Goal: Task Accomplishment & Management: Manage account settings

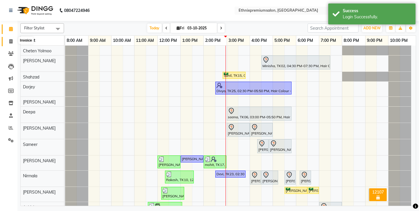
click at [13, 40] on span at bounding box center [11, 41] width 10 height 7
select select "3625"
select select "service"
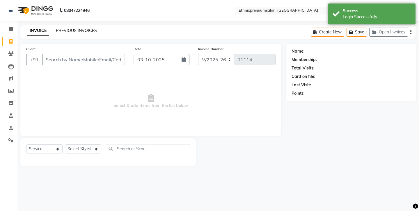
click at [72, 30] on link "PREVIOUS INVOICES" at bounding box center [76, 30] width 41 height 5
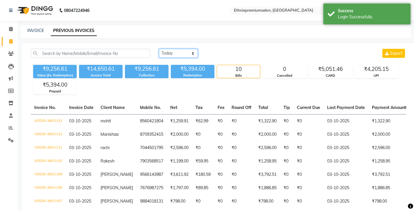
select select "yesterday"
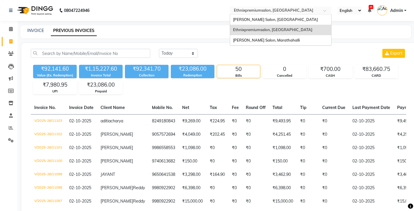
click at [254, 9] on input "text" at bounding box center [275, 11] width 84 height 6
click at [233, 18] on span "Ethnix Salon, [GEOGRAPHIC_DATA]" at bounding box center [275, 19] width 85 height 5
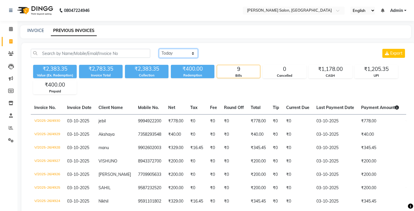
select select "yesterday"
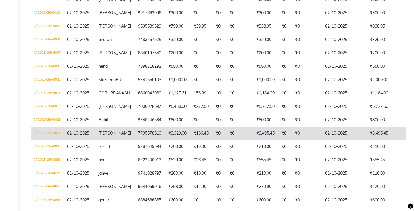
scroll to position [254, 0]
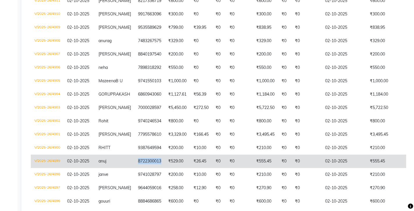
copy td "8722300013"
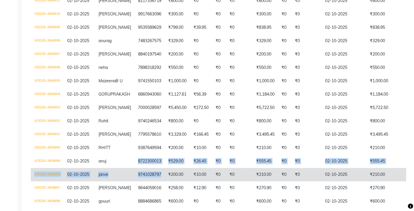
drag, startPoint x: 111, startPoint y: 110, endPoint x: 131, endPoint y: 126, distance: 24.6
click at [131, 126] on tbody "V/2025-26/4921 02-10-2025 Devasish 9706362525 ₹4,000.00 ₹200.00 ₹0 ₹0 ₹4,200.00…" at bounding box center [272, 54] width 482 height 388
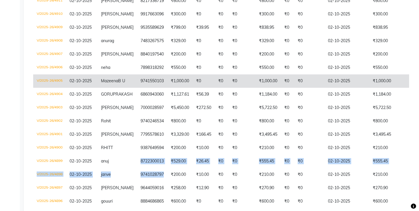
scroll to position [0, 0]
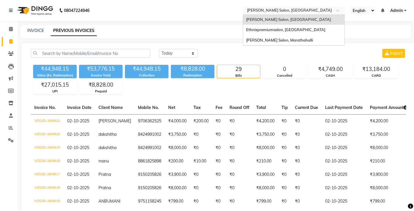
click at [246, 10] on input "text" at bounding box center [288, 11] width 84 height 6
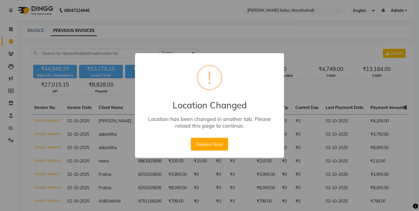
drag, startPoint x: 212, startPoint y: 136, endPoint x: 210, endPoint y: 133, distance: 3.5
click at [211, 138] on button "Reload Now" at bounding box center [209, 144] width 37 height 13
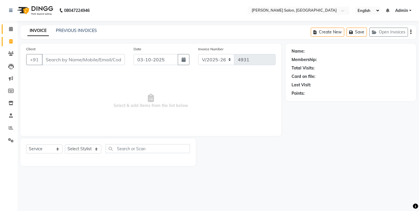
click at [11, 29] on icon at bounding box center [11, 29] width 4 height 4
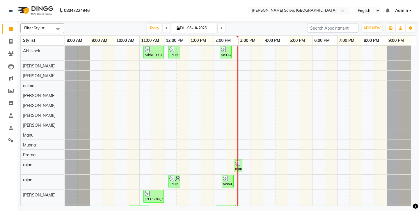
click at [167, 26] on icon at bounding box center [166, 27] width 2 height 3
type input "02-10-2025"
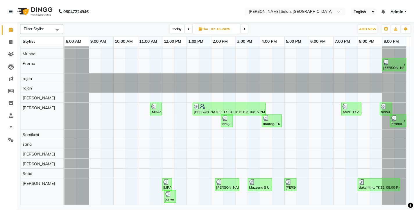
scroll to position [138, 0]
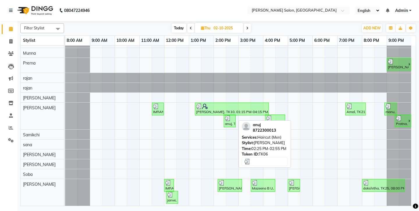
click at [229, 119] on div "anuj, TK06, 02:25 PM-02:55 PM, Haircut (Men)" at bounding box center [229, 120] width 11 height 11
select select "3"
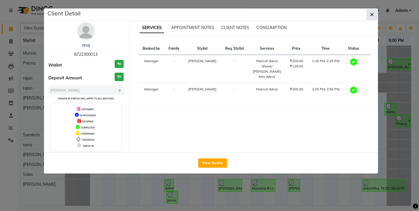
click at [370, 15] on button "button" at bounding box center [371, 14] width 11 height 11
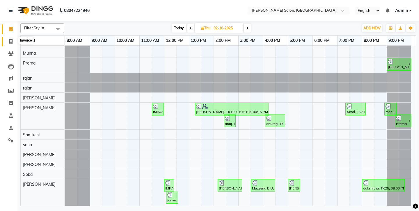
click at [12, 41] on icon at bounding box center [10, 41] width 3 height 4
select select "4781"
select select "service"
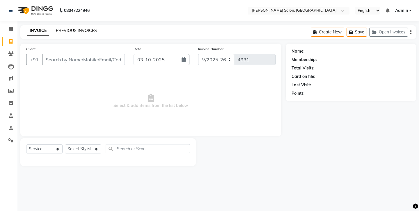
click at [66, 28] on link "PREVIOUS INVOICES" at bounding box center [76, 30] width 41 height 5
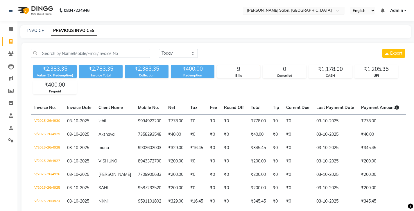
click at [246, 9] on input "text" at bounding box center [288, 11] width 84 height 6
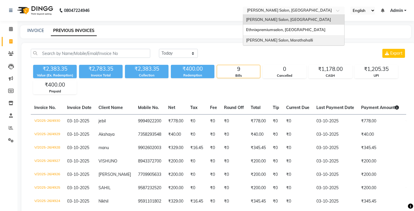
click at [246, 38] on span "Ethnix Salon, Marathahalli" at bounding box center [279, 40] width 67 height 5
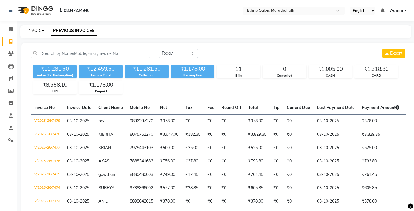
click at [35, 29] on link "INVOICE" at bounding box center [35, 30] width 17 height 5
select select "4783"
select select "service"
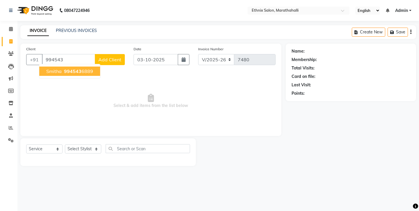
click at [59, 67] on button "Smitha 994543 6889" at bounding box center [69, 71] width 61 height 9
type input "9945436889"
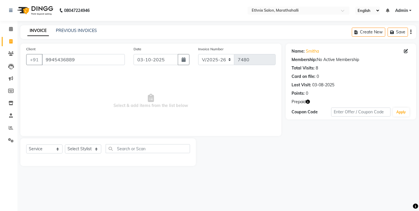
click at [306, 100] on icon "button" at bounding box center [308, 102] width 4 height 4
select select "57548"
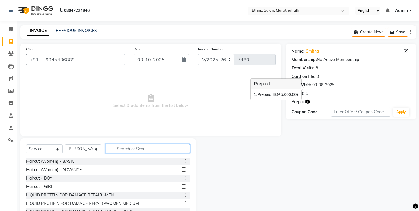
click at [134, 144] on input "text" at bounding box center [148, 148] width 84 height 9
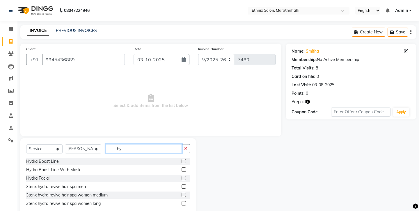
type input "h"
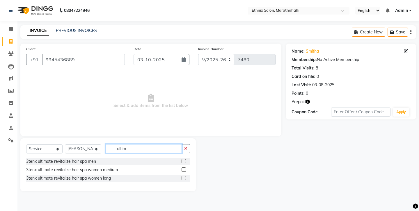
type input "ultim"
click at [186, 167] on label at bounding box center [183, 169] width 4 height 4
click at [185, 168] on input "checkbox" at bounding box center [183, 170] width 4 height 4
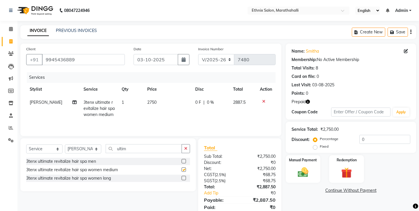
checkbox input "false"
click at [149, 100] on span "2750" at bounding box center [151, 102] width 9 height 5
select select "57548"
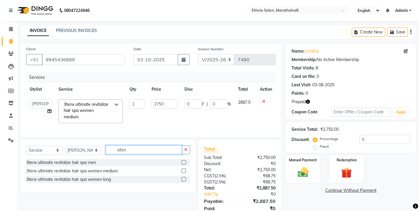
drag, startPoint x: 140, startPoint y: 138, endPoint x: 100, endPoint y: 136, distance: 39.6
click at [100, 145] on div "Select Service Product Membership Package Voucher Prepaid Gift Card Select Styl…" at bounding box center [108, 152] width 164 height 14
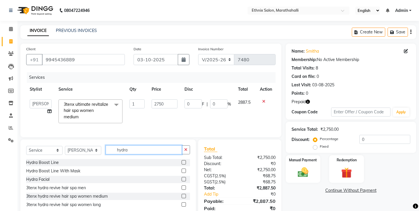
type input "hydra"
click at [186, 194] on label at bounding box center [183, 196] width 4 height 4
click at [185, 195] on input "checkbox" at bounding box center [183, 197] width 4 height 4
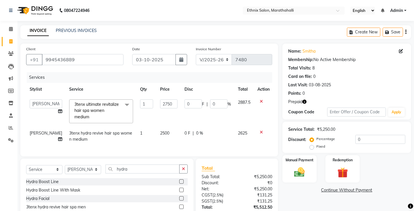
checkbox input "false"
click at [263, 99] on icon at bounding box center [261, 101] width 3 height 4
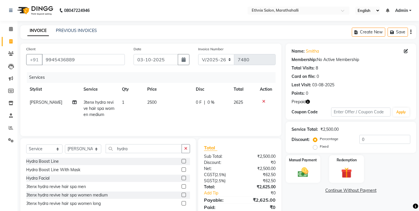
click at [306, 100] on icon "button" at bounding box center [308, 102] width 4 height 4
click at [346, 166] on img at bounding box center [346, 173] width 18 height 14
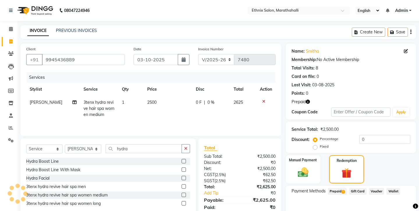
click at [332, 188] on span "Prepaid 1" at bounding box center [337, 191] width 19 height 7
click at [401, 210] on button "Add" at bounding box center [396, 215] width 21 height 10
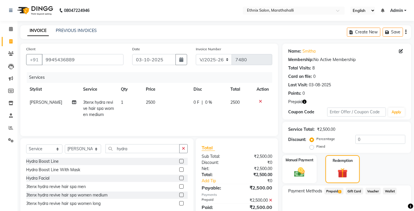
scroll to position [25, 0]
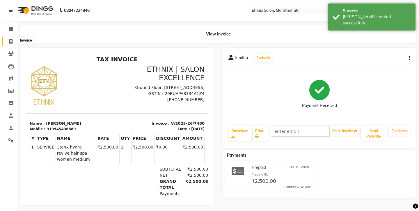
click at [10, 40] on icon at bounding box center [10, 41] width 3 height 4
select select "4783"
select select "service"
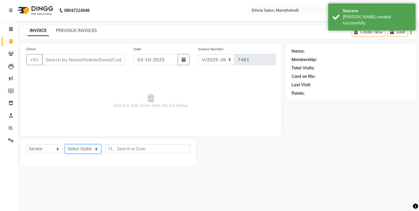
select select "87499"
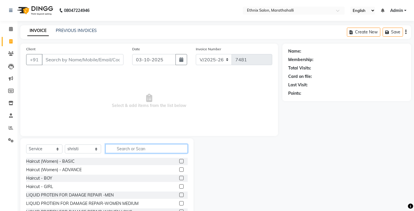
click at [123, 144] on input "text" at bounding box center [147, 148] width 82 height 9
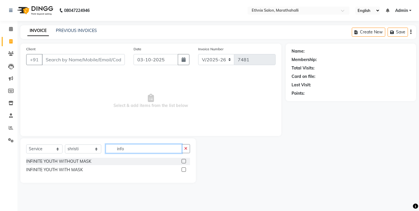
type input "info"
drag, startPoint x: 128, startPoint y: 141, endPoint x: 187, endPoint y: 148, distance: 59.4
click at [186, 159] on label at bounding box center [183, 161] width 4 height 4
click at [185, 160] on input "checkbox" at bounding box center [183, 162] width 4 height 4
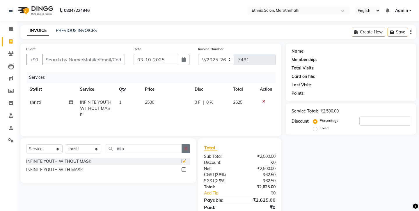
checkbox input "false"
drag, startPoint x: 187, startPoint y: 139, endPoint x: 132, endPoint y: 137, distance: 55.0
click at [187, 144] on button "button" at bounding box center [185, 148] width 8 height 9
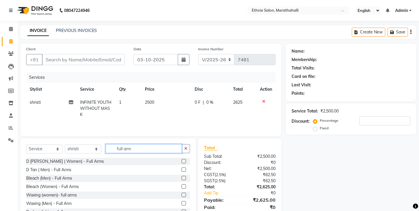
type input "full arm"
click at [185, 193] on label at bounding box center [183, 195] width 4 height 4
click at [185, 193] on input "checkbox" at bounding box center [183, 195] width 4 height 4
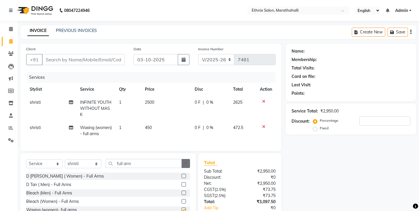
checkbox input "false"
click at [187, 161] on icon "button" at bounding box center [185, 163] width 3 height 4
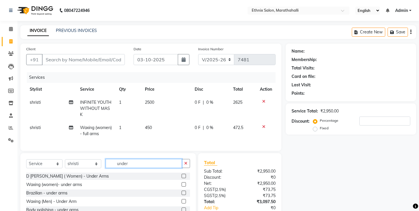
type input "under"
click at [185, 191] on label at bounding box center [183, 193] width 4 height 4
click at [185, 191] on input "checkbox" at bounding box center [183, 193] width 4 height 4
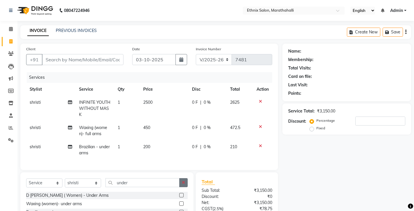
checkbox input "false"
drag, startPoint x: 186, startPoint y: 153, endPoint x: 153, endPoint y: 155, distance: 32.6
click at [185, 181] on icon "button" at bounding box center [183, 183] width 3 height 4
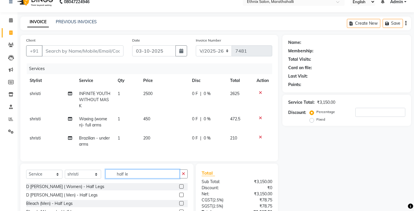
scroll to position [10, 0]
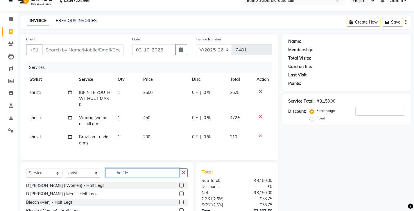
type input "half le"
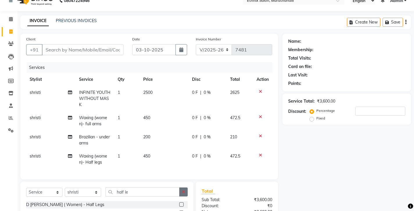
checkbox input "false"
click at [185, 190] on icon "button" at bounding box center [183, 192] width 3 height 4
type input "qod"
click at [183, 211] on label at bounding box center [181, 213] width 4 height 4
click at [183, 211] on input "checkbox" at bounding box center [181, 213] width 4 height 4
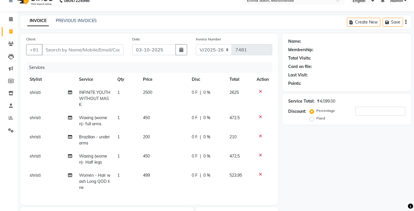
checkbox input "false"
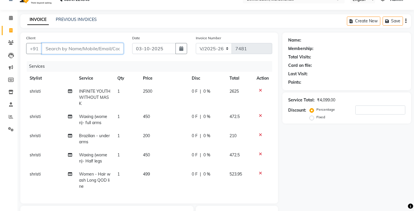
click at [58, 43] on input "Client" at bounding box center [83, 48] width 82 height 11
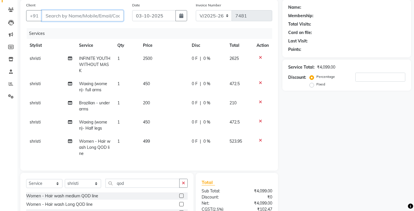
scroll to position [10, 0]
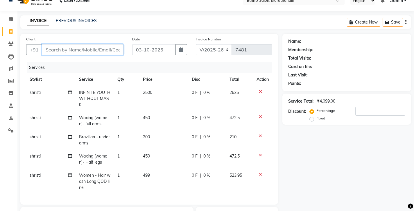
type input "m"
type input "0"
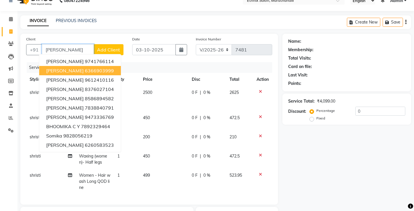
click at [85, 68] on ngb-highlight "6366903999" at bounding box center [99, 71] width 29 height 6
type input "6366903999"
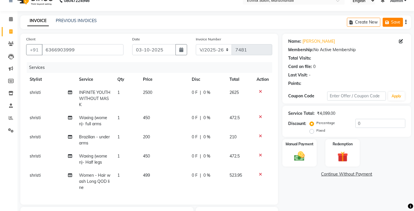
click at [396, 22] on button "Save" at bounding box center [393, 22] width 20 height 9
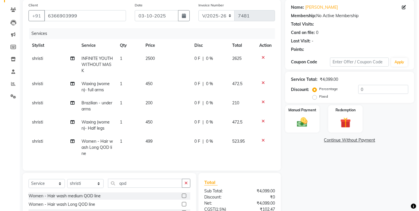
scroll to position [0, 0]
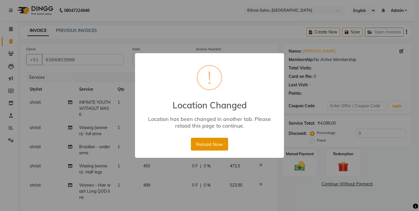
click at [213, 139] on button "Reload Now" at bounding box center [209, 144] width 37 height 13
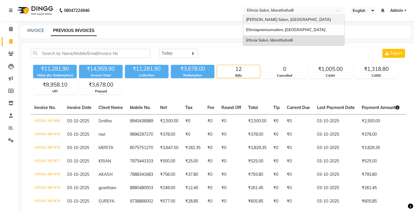
click at [246, 19] on span "[PERSON_NAME] Salon, [GEOGRAPHIC_DATA]" at bounding box center [288, 19] width 85 height 5
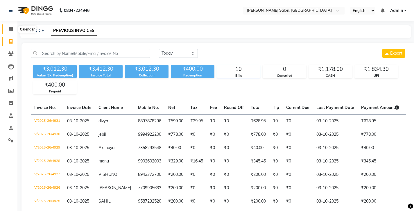
click at [13, 30] on span at bounding box center [11, 29] width 10 height 7
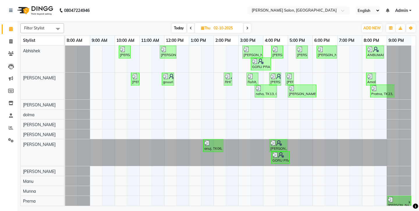
click at [193, 28] on span at bounding box center [190, 28] width 7 height 9
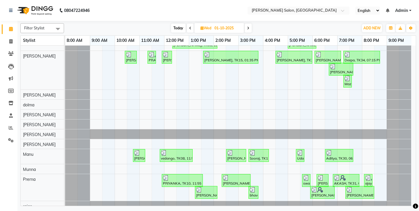
scroll to position [13, 0]
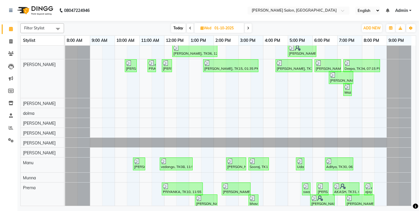
click at [248, 26] on icon at bounding box center [248, 27] width 2 height 3
type input "02-10-2025"
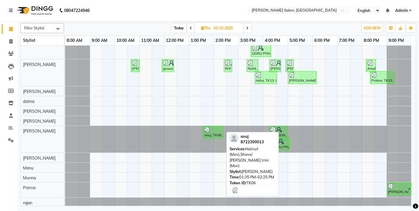
click at [209, 131] on div "anuj, TK06, 01:35 PM-02:25 PM, Haircut (Men),Shave/ Beard trim (Men)" at bounding box center [213, 132] width 19 height 11
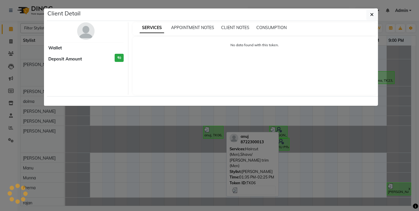
select select "3"
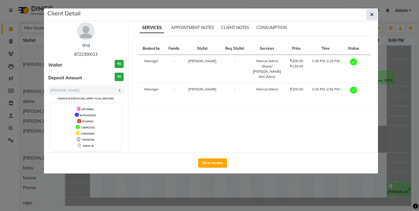
click at [372, 13] on icon "button" at bounding box center [371, 14] width 3 height 5
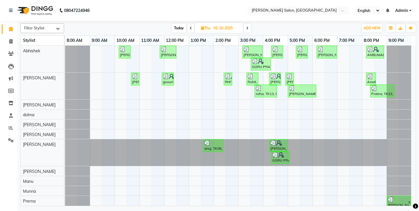
scroll to position [0, 0]
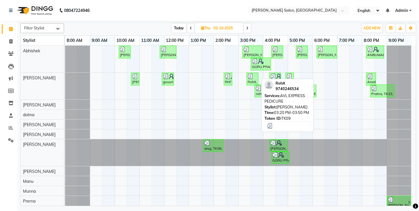
click at [251, 76] on img at bounding box center [250, 77] width 6 height 6
select select "3"
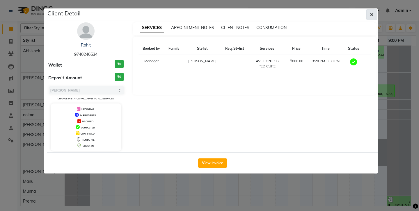
click at [372, 13] on icon "button" at bounding box center [371, 14] width 3 height 5
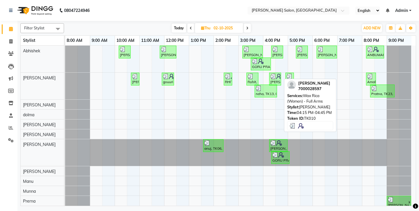
click at [276, 74] on img at bounding box center [279, 77] width 6 height 6
select select "3"
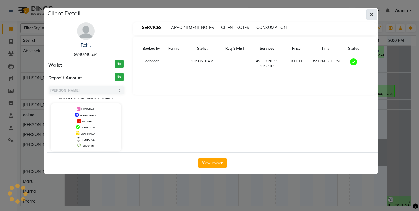
click at [373, 13] on icon "button" at bounding box center [371, 14] width 3 height 5
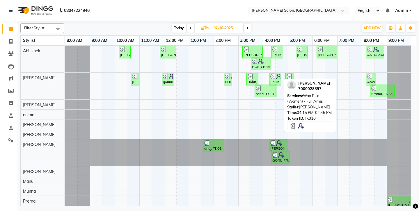
click at [275, 76] on img at bounding box center [273, 77] width 6 height 6
select select "3"
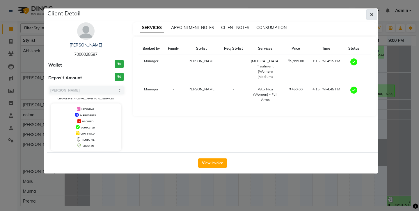
click at [374, 13] on button "button" at bounding box center [371, 14] width 11 height 11
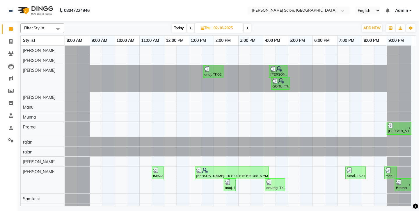
scroll to position [30, 0]
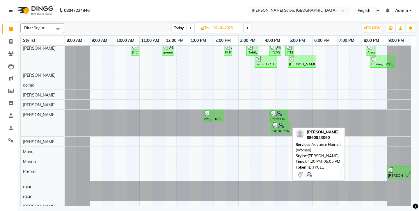
click at [278, 128] on div "GORU PRAKASH, TK11, 04:20 PM-05:05 PM, Advance Haircut (Women)" at bounding box center [280, 127] width 17 height 11
select select "3"
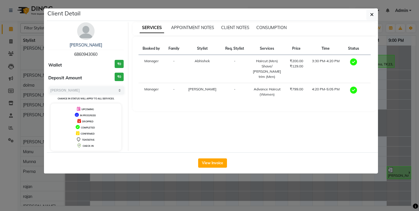
drag, startPoint x: 372, startPoint y: 11, endPoint x: 369, endPoint y: 25, distance: 14.5
click at [372, 12] on icon "button" at bounding box center [371, 14] width 3 height 5
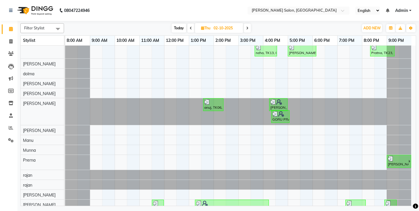
scroll to position [138, 0]
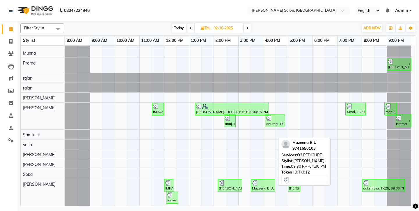
click at [263, 185] on div "Mazeena B U, TK12, 03:30 PM-04:30 PM, O3 PEDICURE" at bounding box center [262, 185] width 23 height 11
select select "3"
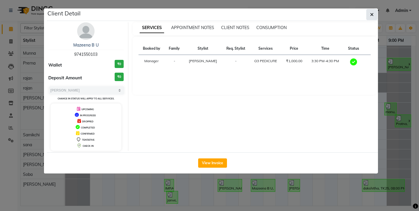
click at [373, 13] on icon "button" at bounding box center [371, 14] width 3 height 5
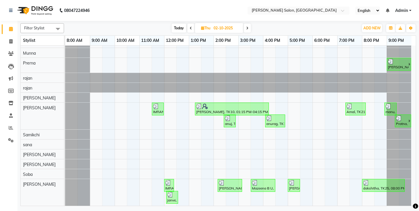
scroll to position [0, 0]
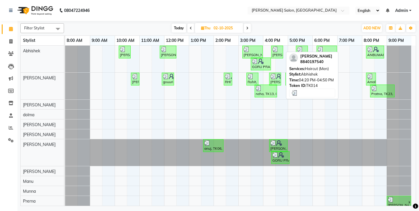
click at [275, 48] on img at bounding box center [275, 50] width 6 height 6
select select "3"
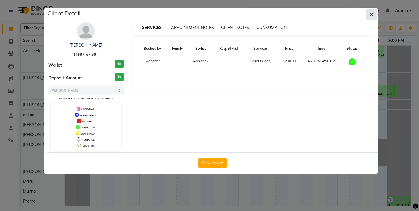
click at [375, 10] on button "button" at bounding box center [371, 14] width 11 height 11
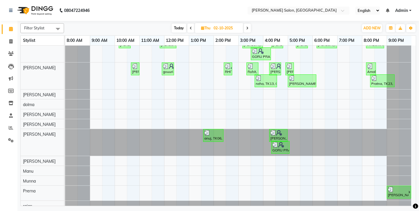
scroll to position [26, 0]
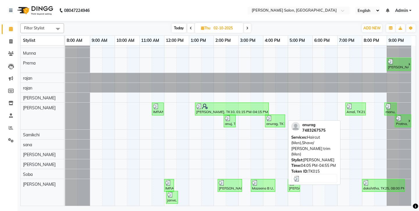
click at [277, 115] on div at bounding box center [275, 118] width 18 height 6
select select "3"
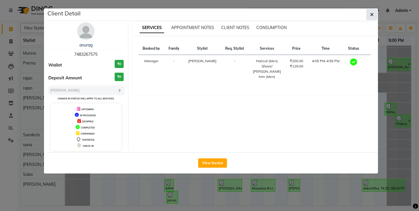
click at [373, 12] on icon "button" at bounding box center [371, 14] width 3 height 5
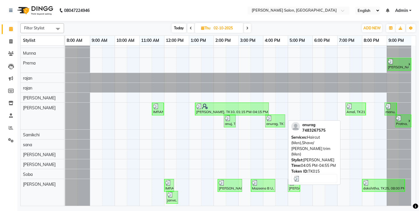
click at [273, 118] on div "anurag, TK15, 04:05 PM-04:55 PM, Haircut (Men),Shave/ Beard trim (Men)" at bounding box center [274, 120] width 19 height 11
select select "3"
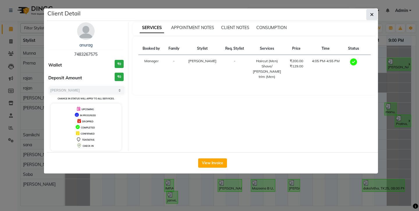
click at [372, 12] on icon "button" at bounding box center [371, 14] width 3 height 5
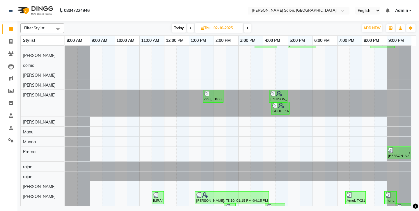
scroll to position [37, 0]
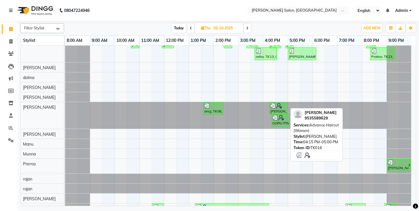
click at [280, 105] on img at bounding box center [279, 106] width 6 height 6
select select "3"
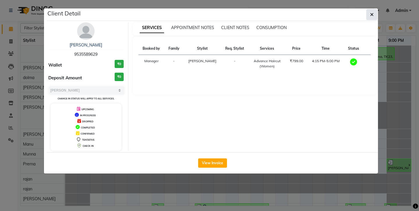
click at [373, 13] on icon "button" at bounding box center [371, 14] width 3 height 5
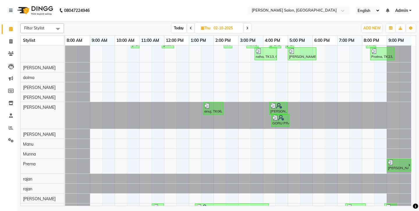
scroll to position [0, 0]
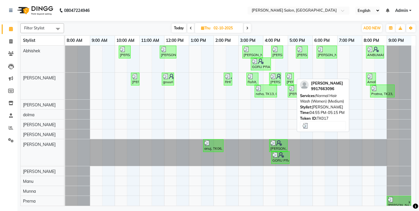
click at [288, 75] on img at bounding box center [289, 77] width 6 height 6
select select "3"
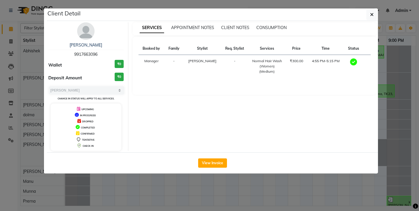
click at [373, 12] on icon "button" at bounding box center [371, 14] width 3 height 5
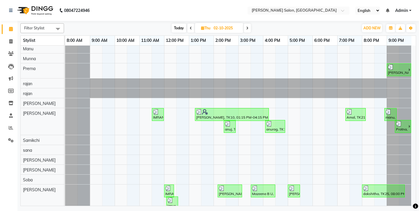
scroll to position [138, 0]
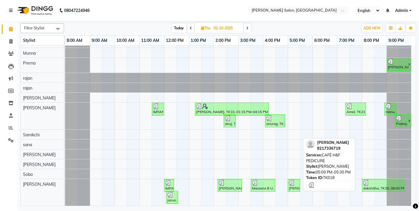
click at [291, 186] on div "SALMAN, TK18, 05:00 PM-05:30 PM, CAFÉ H&F PEDICURE" at bounding box center [293, 185] width 11 height 11
select select "3"
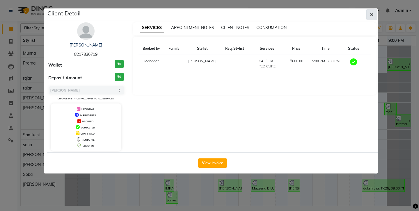
click at [373, 14] on icon "button" at bounding box center [371, 14] width 3 height 5
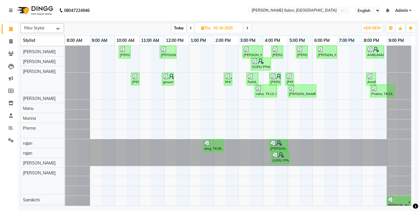
scroll to position [0, 0]
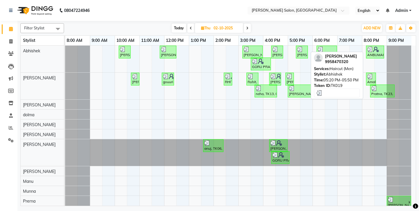
click at [300, 50] on div "Prateek Shukla, TK19, 05:20 PM-05:50 PM, Haircut (Men)" at bounding box center [301, 52] width 11 height 11
select select "3"
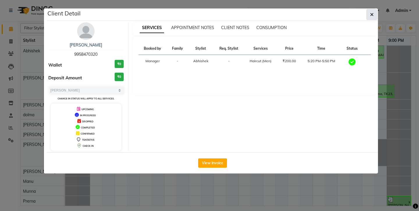
click at [374, 13] on button "button" at bounding box center [371, 14] width 11 height 11
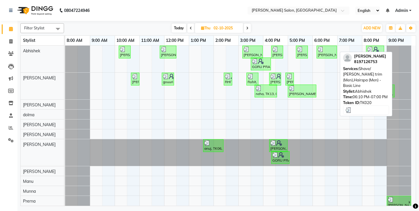
click at [331, 50] on div "suchy, TK20, 06:10 PM-07:00 PM, Shave/ Beard trim (Men),Hairspa (Men) - Basic L…" at bounding box center [326, 52] width 19 height 11
select select "3"
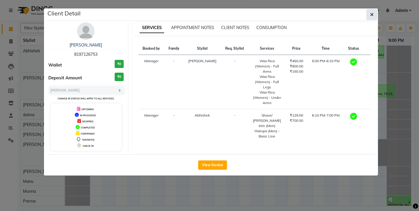
click at [373, 12] on icon "button" at bounding box center [371, 14] width 3 height 5
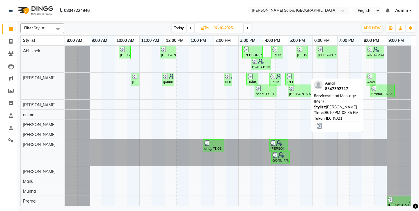
click at [372, 75] on img at bounding box center [370, 77] width 6 height 6
select select "3"
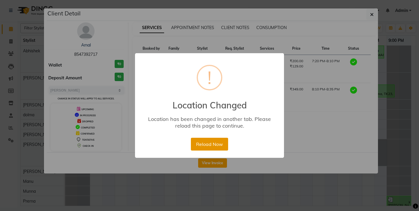
click at [208, 138] on button "Reload Now" at bounding box center [209, 144] width 37 height 13
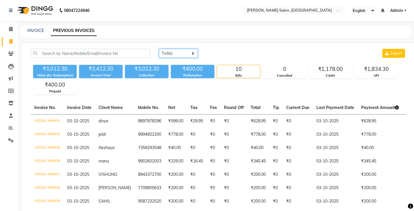
select select "[DATE]"
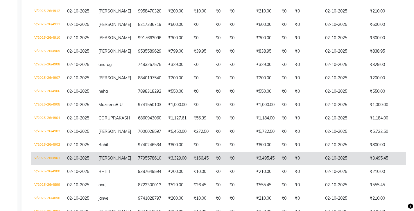
scroll to position [229, 0]
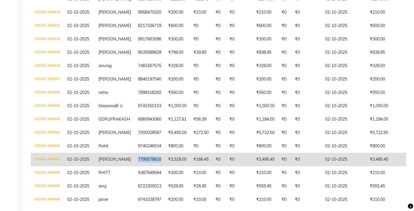
copy td "7795578610"
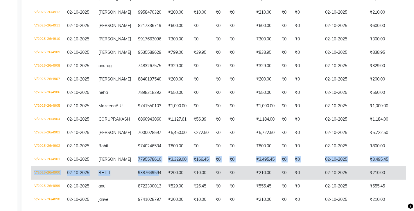
drag, startPoint x: 111, startPoint y: 113, endPoint x: 129, endPoint y: 124, distance: 21.0
click at [130, 125] on tbody "V/2025-26/4921 02-10-2025 Devasish 9706362525 ₹4,000.00 ₹200.00 ₹0 ₹0 ₹4,200.00…" at bounding box center [272, 79] width 482 height 388
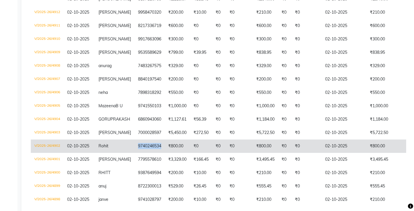
copy td "9740246534"
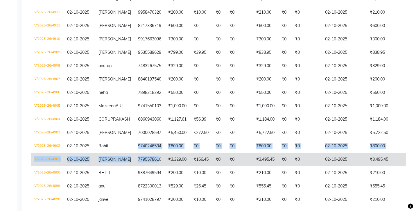
drag, startPoint x: 110, startPoint y: 101, endPoint x: 131, endPoint y: 115, distance: 24.5
click at [131, 115] on tbody "V/2025-26/4921 02-10-2025 Devasish 9706362525 ₹4,000.00 ₹200.00 ₹0 ₹0 ₹4,200.00…" at bounding box center [272, 79] width 482 height 388
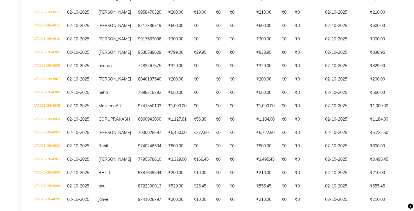
click at [11, 50] on div "Calendar Invoice Clients Leads Marketing Members Inventory Staff Reports Settin…" at bounding box center [39, 42] width 78 height 510
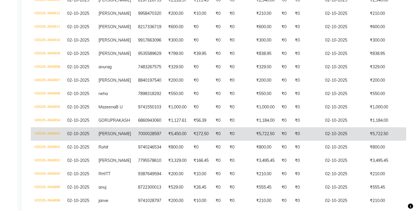
scroll to position [218, 0]
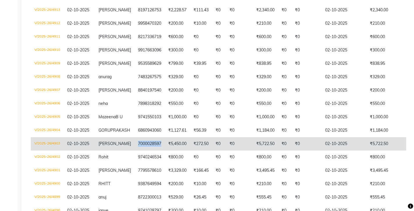
copy td "7000028597"
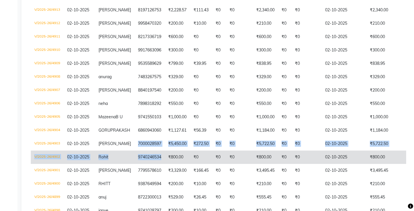
drag, startPoint x: 111, startPoint y: 101, endPoint x: 131, endPoint y: 115, distance: 25.2
click at [131, 115] on tbody "V/2025-26/4921 02-10-2025 Devasish 9706362525 ₹4,000.00 ₹200.00 ₹0 ₹0 ₹4,200.00…" at bounding box center [272, 90] width 482 height 388
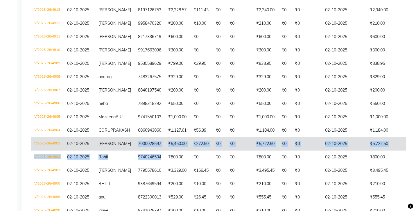
click at [278, 137] on td "₹0" at bounding box center [284, 143] width 13 height 13
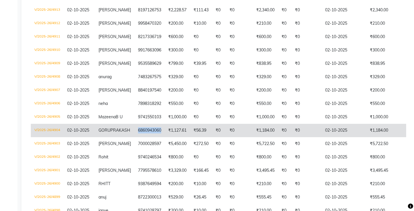
copy td "6860943060"
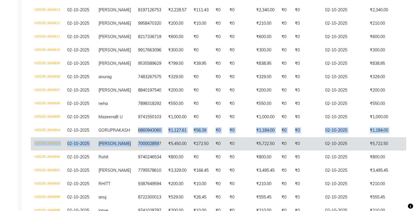
drag, startPoint x: 110, startPoint y: 86, endPoint x: 130, endPoint y: 103, distance: 26.0
click at [131, 104] on tbody "V/2025-26/4921 02-10-2025 Devasish 9706362525 ₹4,000.00 ₹200.00 ₹0 ₹0 ₹4,200.00…" at bounding box center [272, 90] width 482 height 388
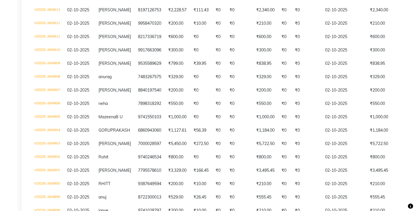
click at [8, 69] on div "Calendar Invoice Clients Leads Marketing Members Inventory Staff Reports Settin…" at bounding box center [39, 53] width 78 height 510
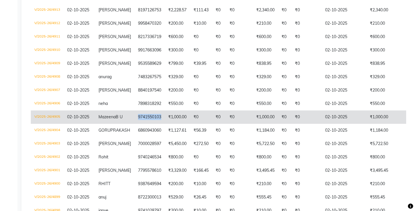
copy td "9741550103"
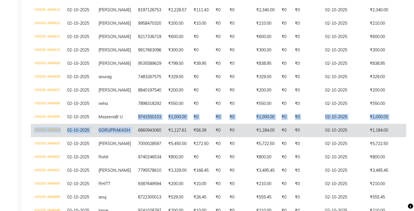
drag, startPoint x: 111, startPoint y: 70, endPoint x: 133, endPoint y: 82, distance: 25.0
click at [133, 82] on tbody "V/2025-26/4921 02-10-2025 Devasish 9706362525 ₹4,000.00 ₹200.00 ₹0 ₹0 ₹4,200.00…" at bounding box center [272, 90] width 482 height 388
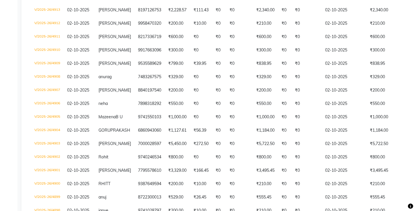
click at [6, 51] on div "Calendar Invoice Clients Leads Marketing Members Inventory Staff Reports Settin…" at bounding box center [39, 53] width 78 height 510
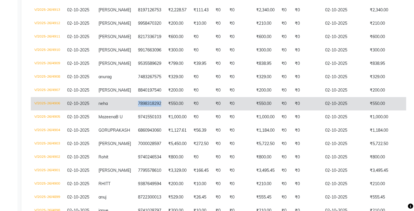
copy td "7898318292"
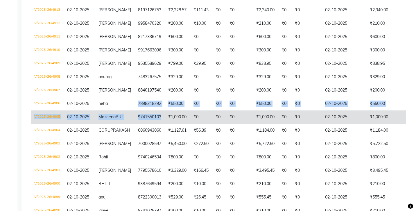
drag, startPoint x: 111, startPoint y: 59, endPoint x: 126, endPoint y: 81, distance: 26.4
click at [126, 81] on tbody "V/2025-26/4921 02-10-2025 Devasish 9706362525 ₹4,000.00 ₹200.00 ₹0 ₹0 ₹4,200.00…" at bounding box center [272, 90] width 482 height 388
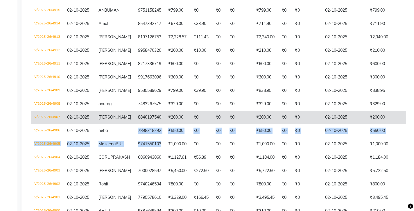
scroll to position [190, 0]
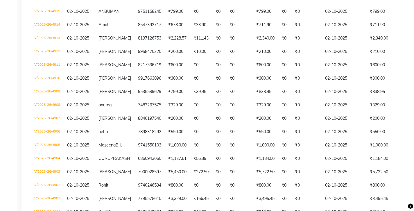
click at [9, 70] on div "Calendar Invoice Clients Leads Marketing Members Inventory Staff Reports Settin…" at bounding box center [39, 81] width 78 height 510
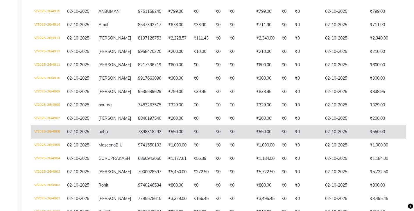
click at [190, 125] on td "₹0" at bounding box center [201, 131] width 22 height 13
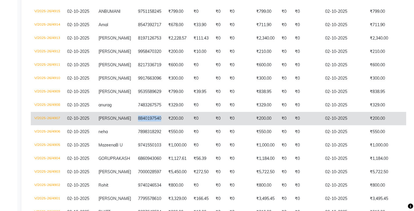
copy td "8840197540"
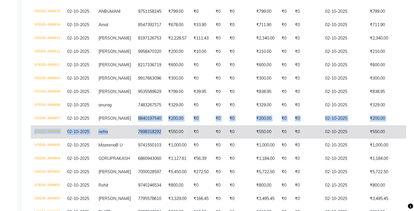
drag, startPoint x: 112, startPoint y: 76, endPoint x: 130, endPoint y: 90, distance: 23.4
click at [130, 90] on tbody "V/2025-26/4921 02-10-2025 Devasish 9706362525 ₹4,000.00 ₹200.00 ₹0 ₹0 ₹4,200.00…" at bounding box center [272, 118] width 482 height 388
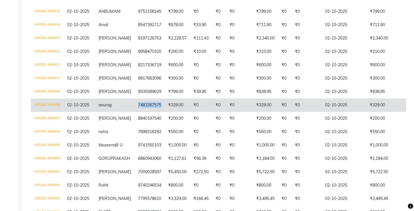
copy td "7483267575"
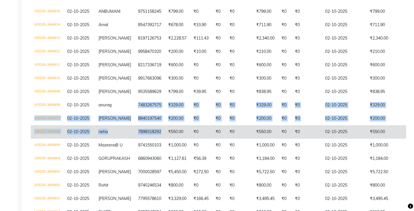
drag, startPoint x: 110, startPoint y: 63, endPoint x: 133, endPoint y: 90, distance: 34.7
click at [133, 90] on tbody "V/2025-26/4921 02-10-2025 Devasish 9706362525 ₹4,000.00 ₹200.00 ₹0 ₹0 ₹4,200.00…" at bounding box center [272, 118] width 482 height 388
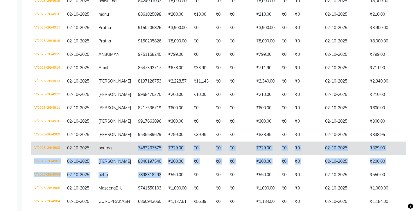
scroll to position [146, 0]
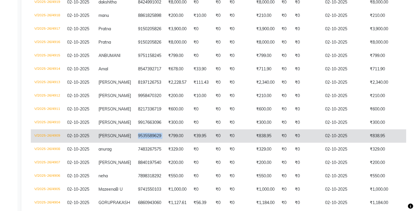
copy td "9535589629"
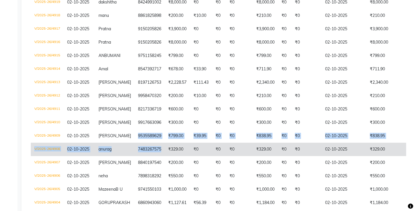
drag, startPoint x: 110, startPoint y: 97, endPoint x: 133, endPoint y: 110, distance: 25.9
click at [133, 110] on tbody "V/2025-26/4921 02-10-2025 Devasish 9706362525 ₹4,000.00 ₹200.00 ₹0 ₹0 ₹4,200.00…" at bounding box center [272, 163] width 482 height 388
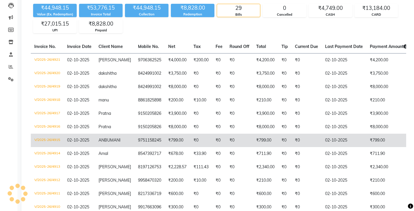
scroll to position [60, 0]
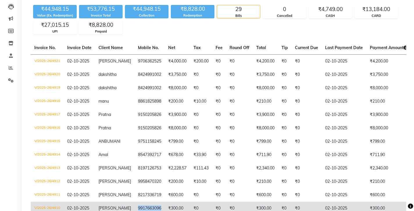
copy td "9917663096"
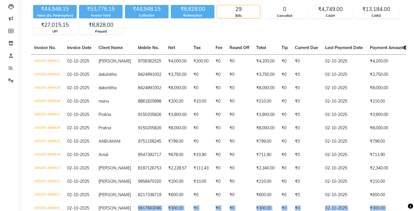
drag, startPoint x: 112, startPoint y: 172, endPoint x: 131, endPoint y: 179, distance: 20.6
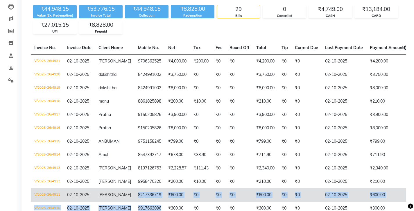
drag, startPoint x: 112, startPoint y: 160, endPoint x: 132, endPoint y: 166, distance: 20.8
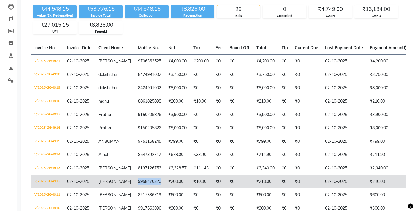
drag, startPoint x: 111, startPoint y: 144, endPoint x: 132, endPoint y: 152, distance: 22.7
click at [135, 175] on td "9958470320" at bounding box center [150, 181] width 30 height 13
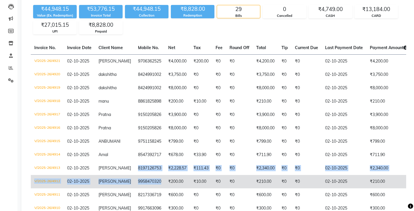
drag, startPoint x: 111, startPoint y: 133, endPoint x: 131, endPoint y: 142, distance: 21.5
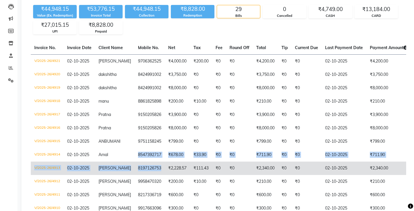
drag, startPoint x: 112, startPoint y: 122, endPoint x: 132, endPoint y: 137, distance: 25.3
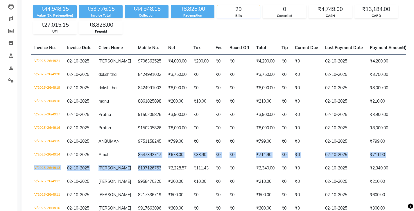
scroll to position [0, 0]
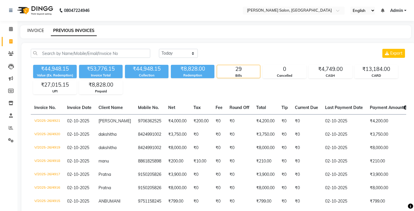
click at [31, 29] on link "INVOICE" at bounding box center [35, 30] width 17 height 5
select select "4781"
select select "service"
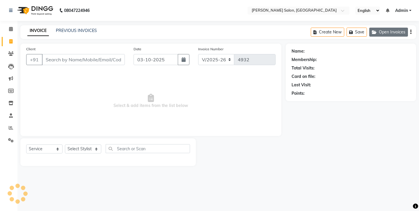
click at [395, 32] on button "Open Invoices" at bounding box center [388, 32] width 39 height 9
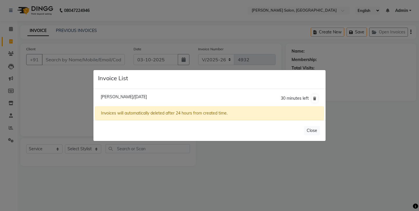
click at [127, 98] on span "Goru Prakash/02 October 2025" at bounding box center [124, 96] width 46 height 5
type input "6860943060"
type input "02-10-2025"
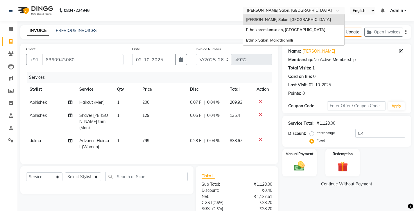
click at [246, 11] on input "text" at bounding box center [288, 11] width 84 height 6
click at [246, 38] on span "Ethnix Salon, Marathahalli" at bounding box center [269, 40] width 47 height 5
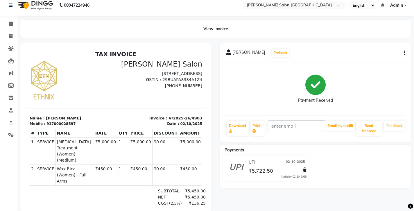
scroll to position [6, 0]
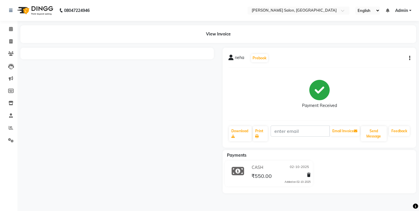
click at [409, 55] on button "button" at bounding box center [407, 58] width 3 height 6
click at [379, 59] on div "Edit Invoice" at bounding box center [382, 62] width 40 height 7
select select "service"
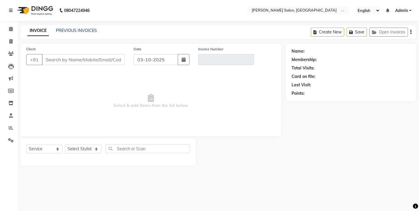
type input "7898318292"
type input "V/2025-26/4906"
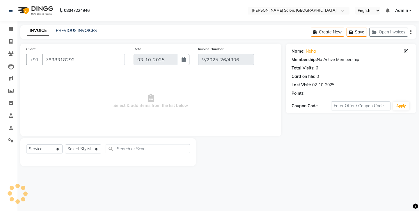
type input "02-10-2025"
select select "select"
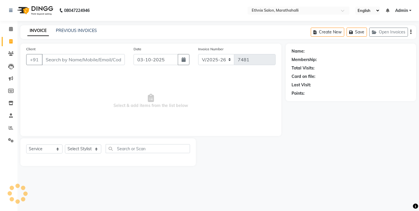
select select "4783"
select select "service"
click at [393, 31] on button "Open Invoices" at bounding box center [388, 32] width 39 height 9
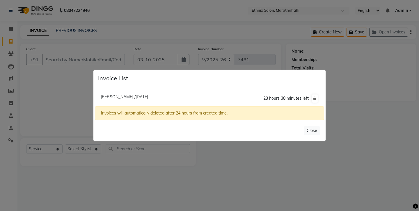
click at [111, 98] on span "Anamika /03 October 2025" at bounding box center [124, 96] width 47 height 5
type input "6366903999"
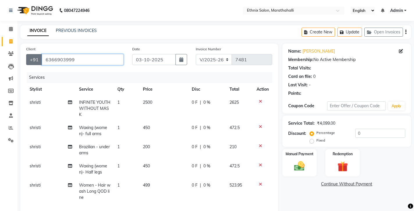
drag, startPoint x: 58, startPoint y: 54, endPoint x: 30, endPoint y: 52, distance: 28.3
click at [30, 54] on div "+91 6366903999" at bounding box center [74, 59] width 97 height 11
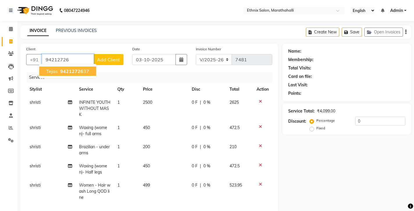
click at [60, 68] on span "94212726" at bounding box center [71, 71] width 23 height 6
type input "9421272637"
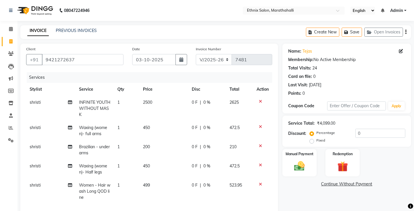
click at [407, 32] on icon "button" at bounding box center [406, 32] width 1 height 0
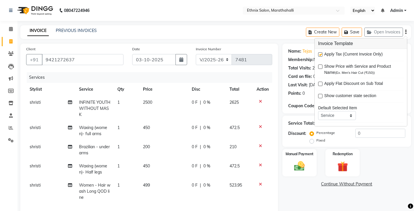
click at [319, 52] on label at bounding box center [320, 54] width 4 height 4
click at [319, 53] on input "checkbox" at bounding box center [320, 55] width 4 height 4
checkbox input "false"
click at [303, 158] on div "Name: Tejas Membership: No Active Membership Total Visits: 24 Card on file: 0 L…" at bounding box center [349, 167] width 133 height 247
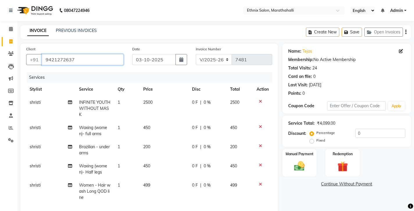
click at [49, 54] on input "9421272637" at bounding box center [83, 59] width 82 height 11
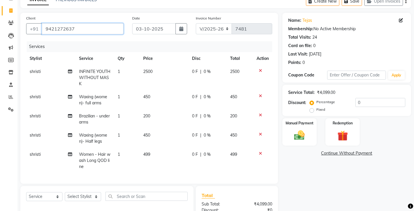
scroll to position [34, 0]
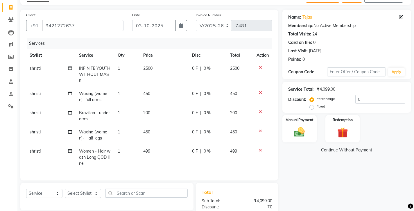
click at [262, 65] on icon at bounding box center [260, 67] width 3 height 4
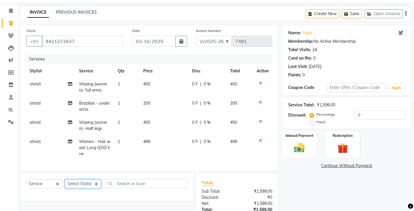
select select "87499"
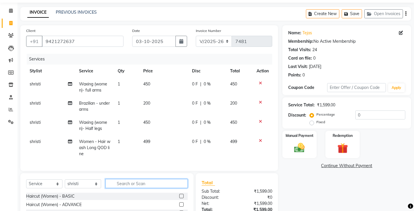
click at [122, 179] on input "text" at bounding box center [147, 183] width 82 height 9
type input "infin"
click at [184, 202] on label at bounding box center [181, 204] width 4 height 4
click at [183, 203] on input "checkbox" at bounding box center [181, 205] width 4 height 4
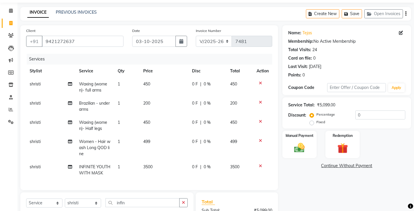
checkbox input "false"
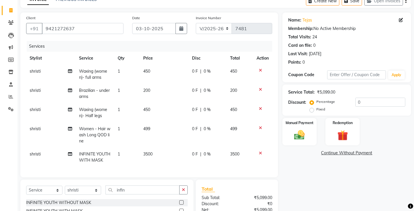
scroll to position [17, 0]
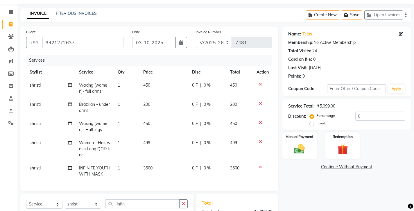
click at [407, 15] on icon "button" at bounding box center [406, 15] width 1 height 0
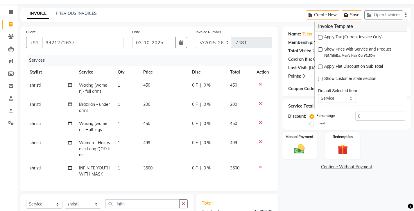
click at [306, 142] on div "Name: Tejas Membership: No Active Membership Total Visits: 24 Card on file: 0 L…" at bounding box center [349, 146] width 133 height 240
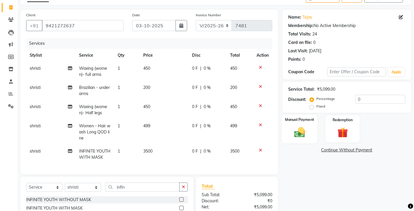
scroll to position [0, 0]
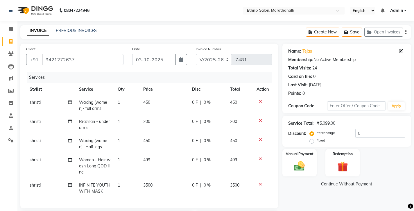
click at [406, 30] on div "Create New Save Open Invoices" at bounding box center [358, 32] width 105 height 14
click at [406, 31] on div "Create New Save Open Invoices" at bounding box center [358, 32] width 105 height 14
click at [407, 32] on icon "button" at bounding box center [406, 32] width 1 height 0
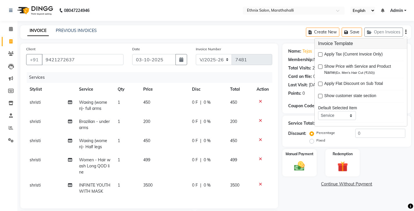
click at [321, 52] on label at bounding box center [320, 54] width 4 height 4
click at [321, 53] on input "checkbox" at bounding box center [320, 55] width 4 height 4
click at [320, 52] on label at bounding box center [320, 54] width 4 height 4
click at [320, 53] on input "checkbox" at bounding box center [320, 55] width 4 height 4
checkbox input "false"
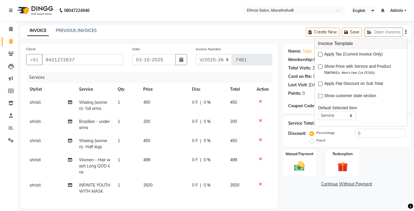
click at [317, 149] on div "Name: Tejas Membership: No Active Membership Total Visits: 24 Card on file: 0 L…" at bounding box center [349, 164] width 133 height 240
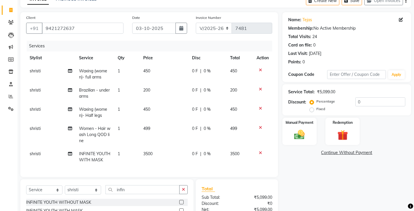
scroll to position [33, 0]
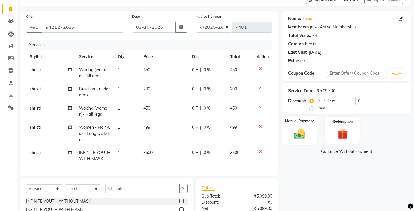
click at [297, 127] on img at bounding box center [300, 133] width 18 height 13
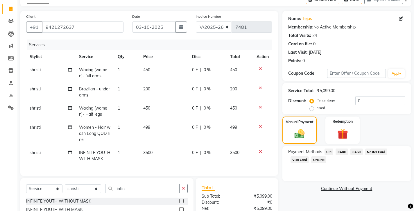
click at [351, 149] on span "CASH" at bounding box center [357, 152] width 13 height 7
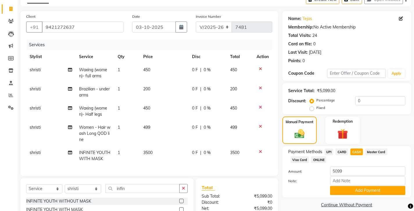
click at [325, 149] on span "UPI" at bounding box center [329, 152] width 9 height 7
click at [353, 186] on button "Add Payment" at bounding box center [367, 190] width 75 height 9
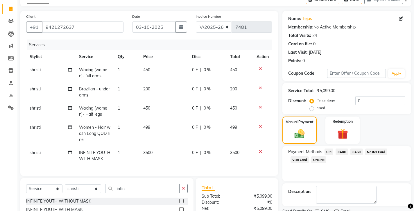
scroll to position [44, 0]
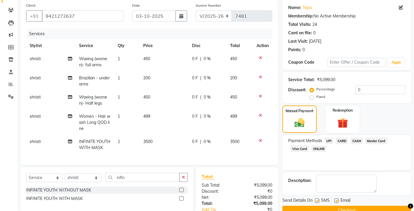
click at [339, 206] on button "Checkout" at bounding box center [347, 210] width 129 height 9
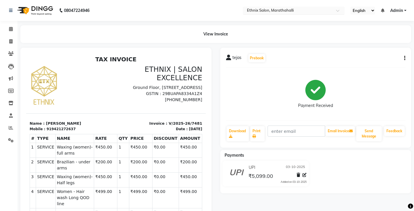
click at [246, 11] on input "text" at bounding box center [288, 11] width 84 height 6
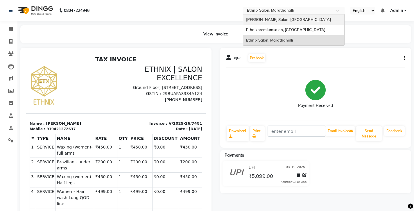
click at [246, 19] on span "[PERSON_NAME] Salon, [GEOGRAPHIC_DATA]" at bounding box center [288, 19] width 85 height 5
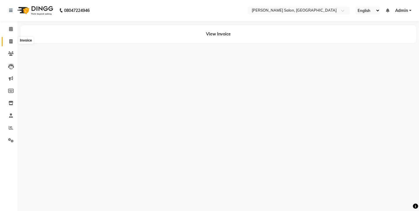
click at [11, 40] on icon at bounding box center [10, 41] width 3 height 4
select select "service"
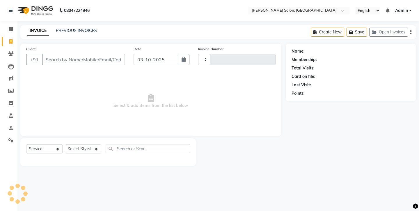
type input "4932"
select select "4781"
click at [66, 28] on link "PREVIOUS INVOICES" at bounding box center [76, 30] width 41 height 5
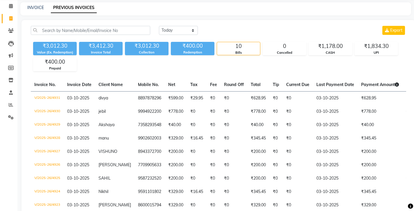
scroll to position [32, 0]
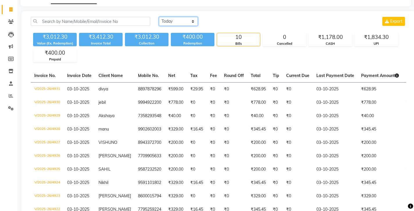
select select "[DATE]"
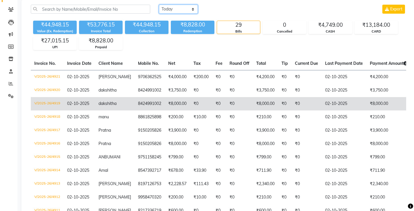
scroll to position [50, 0]
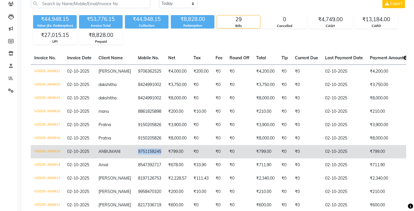
copy td "9751158245"
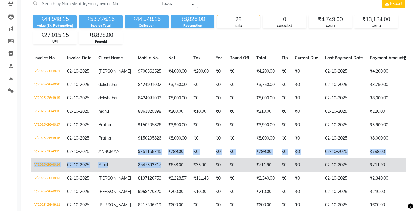
drag, startPoint x: 111, startPoint y: 121, endPoint x: 131, endPoint y: 135, distance: 24.1
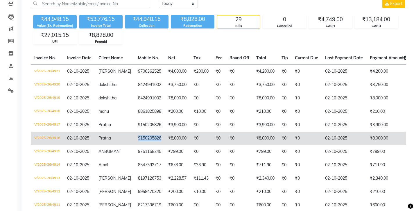
copy td "9150205826"
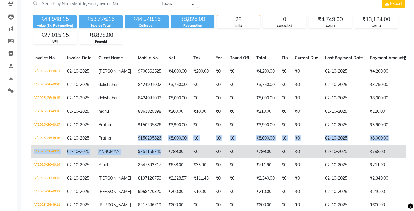
drag, startPoint x: 113, startPoint y: 109, endPoint x: 131, endPoint y: 121, distance: 21.7
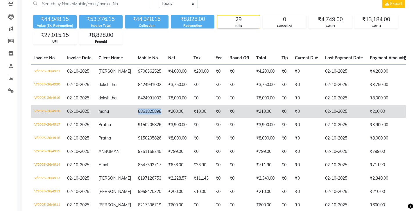
copy td "8861825898"
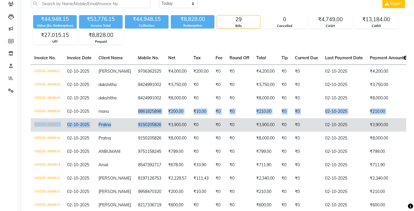
drag, startPoint x: 111, startPoint y: 87, endPoint x: 133, endPoint y: 101, distance: 25.6
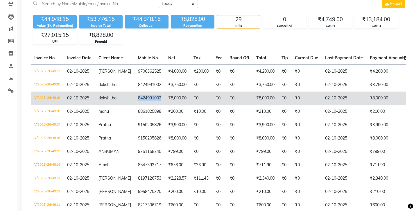
copy td "8424991002"
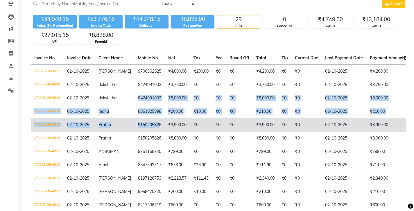
drag, startPoint x: 110, startPoint y: 76, endPoint x: 129, endPoint y: 98, distance: 29.3
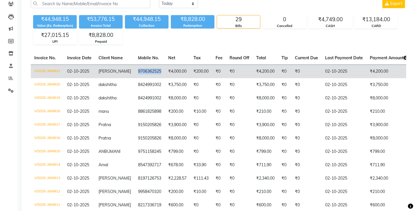
copy td "9706362525"
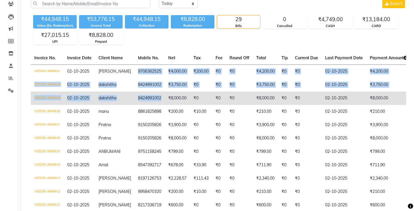
drag, startPoint x: 112, startPoint y: 53, endPoint x: 128, endPoint y: 80, distance: 31.4
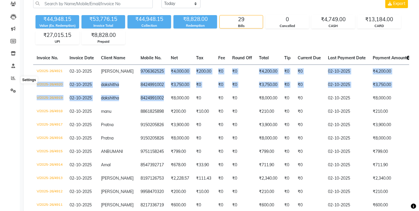
scroll to position [0, 0]
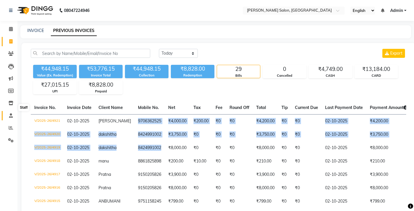
click at [10, 113] on icon at bounding box center [11, 115] width 4 height 4
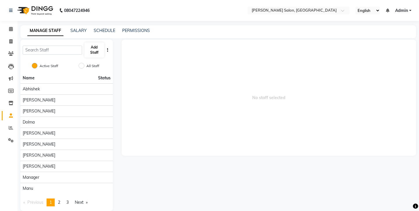
click at [98, 42] on button "Add Staff" at bounding box center [94, 49] width 20 height 15
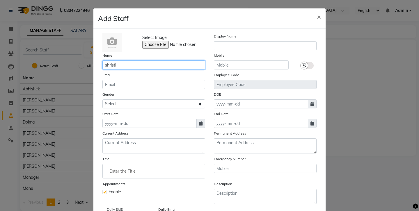
type input "shristi"
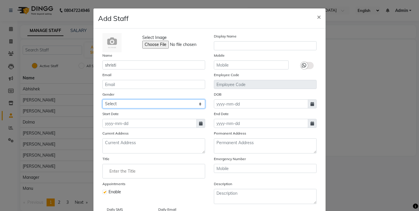
select select "female"
click at [199, 122] on icon at bounding box center [200, 124] width 3 height 4
select select "10"
select select "2025"
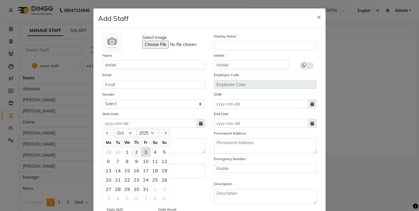
click at [132, 147] on div "2" at bounding box center [136, 151] width 9 height 9
type input "02-10-2025"
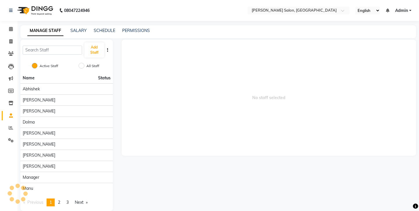
select select
checkbox input "false"
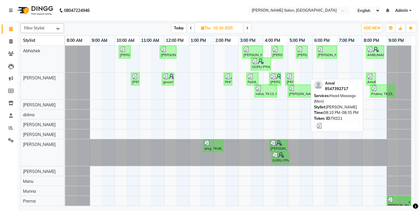
click at [370, 77] on div "Amal, TK21, 08:10 PM-08:35 PM, Head Massage (Men)" at bounding box center [370, 79] width 9 height 11
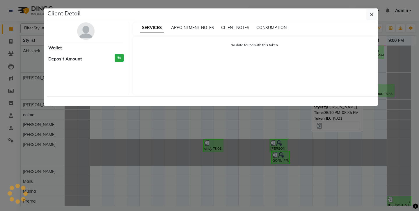
select select "3"
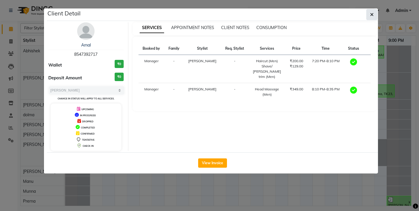
click at [371, 12] on icon "button" at bounding box center [371, 14] width 3 height 5
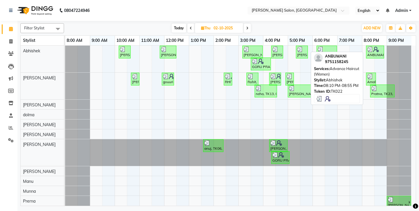
click at [372, 47] on img at bounding box center [370, 50] width 6 height 6
select select "3"
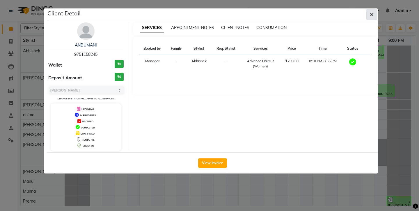
click at [370, 11] on button "button" at bounding box center [371, 14] width 11 height 11
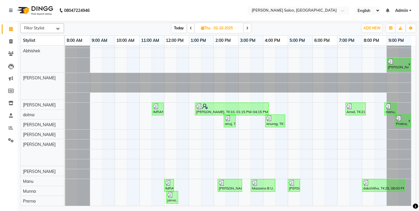
scroll to position [138, 0]
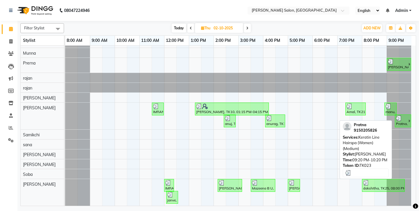
click at [402, 116] on div at bounding box center [402, 118] width 12 height 6
select select "3"
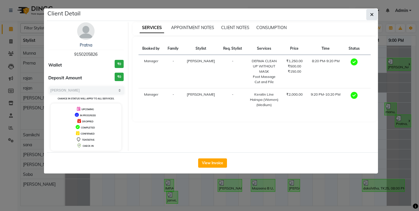
click at [370, 14] on button "button" at bounding box center [371, 14] width 11 height 11
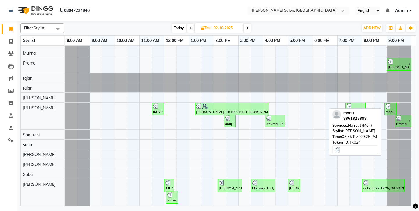
click at [391, 108] on div "manu, TK24, 08:55 PM-09:25 PM, Haircut (Men)" at bounding box center [390, 109] width 11 height 11
select select "3"
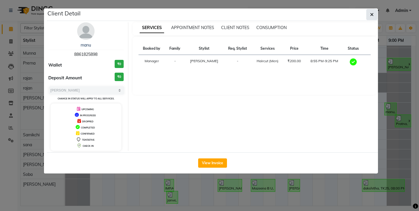
click at [371, 12] on icon "button" at bounding box center [371, 14] width 3 height 5
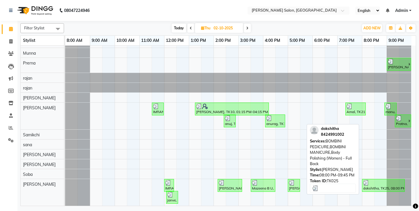
click at [379, 182] on div at bounding box center [383, 183] width 40 height 6
select select "3"
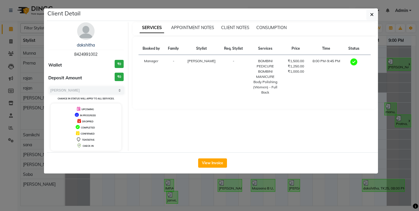
drag, startPoint x: 371, startPoint y: 13, endPoint x: 373, endPoint y: 18, distance: 5.5
click at [371, 13] on button "button" at bounding box center [371, 14] width 11 height 11
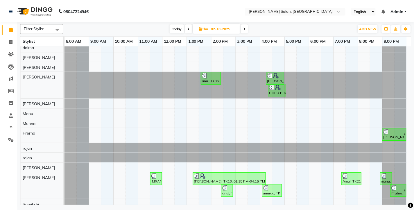
scroll to position [68, 0]
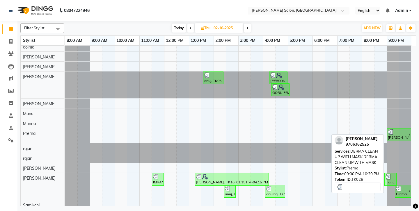
click at [396, 133] on div "[PERSON_NAME], TK26, 09:00 PM-10:30 PM, DERMA CLEAN UP WITH MASK,DERMA CLEAN UP…" at bounding box center [397, 134] width 21 height 11
select select "3"
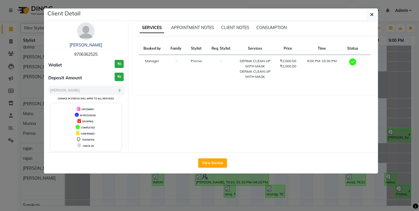
drag, startPoint x: 214, startPoint y: 142, endPoint x: 216, endPoint y: 139, distance: 3.5
click at [214, 158] on button "View Invoice" at bounding box center [212, 162] width 29 height 9
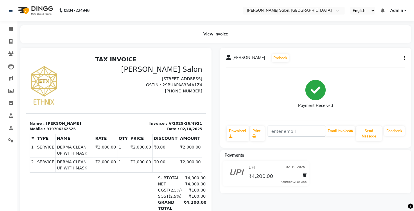
click at [406, 58] on icon "button" at bounding box center [404, 58] width 1 height 0
click at [371, 59] on div "Edit Invoice" at bounding box center [378, 62] width 40 height 7
select select "service"
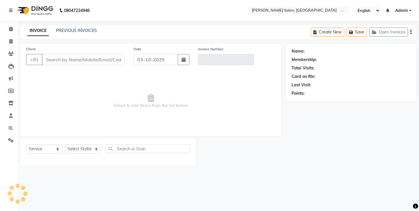
type input "9706362525"
type input "V/2025-26/4921"
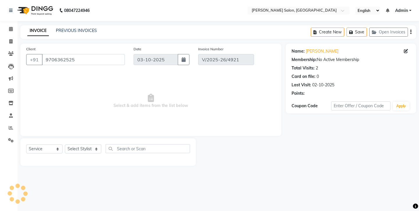
type input "02-10-2025"
select select "select"
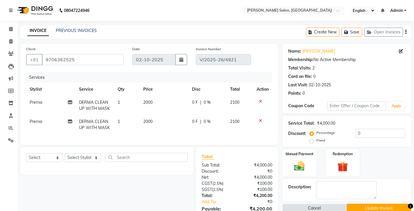
scroll to position [6, 0]
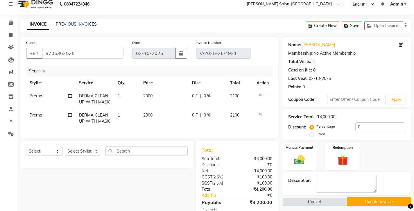
click at [32, 93] on span "Prerna" at bounding box center [36, 95] width 13 height 5
select select "71461"
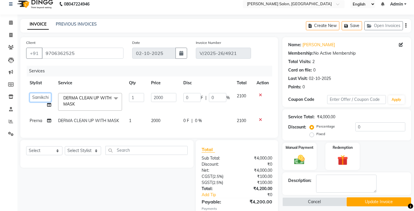
select select "50453"
click at [37, 118] on span "Prerna" at bounding box center [36, 120] width 13 height 5
select select "71461"
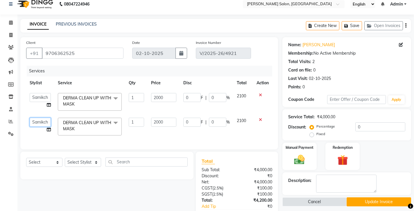
select select "50453"
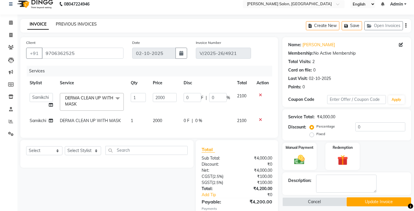
click at [66, 22] on link "PREVIOUS INVOICES" at bounding box center [76, 24] width 41 height 5
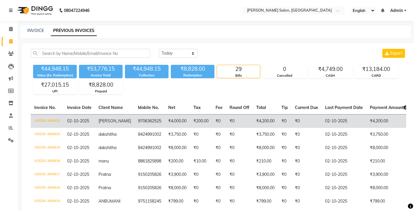
click at [135, 114] on td "9706362525" at bounding box center [150, 121] width 30 height 14
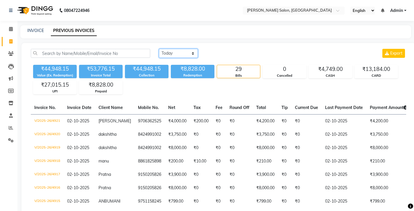
select select "range"
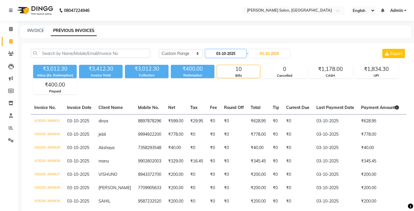
click at [223, 49] on input "03-10-2025" at bounding box center [226, 53] width 41 height 8
select select "10"
select select "2025"
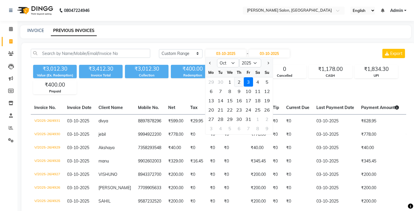
click at [235, 77] on div "2" at bounding box center [239, 81] width 9 height 9
type input "02-10-2025"
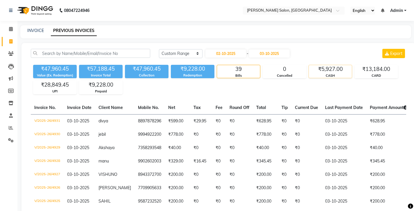
click at [319, 65] on div "₹5,927.00" at bounding box center [330, 69] width 43 height 8
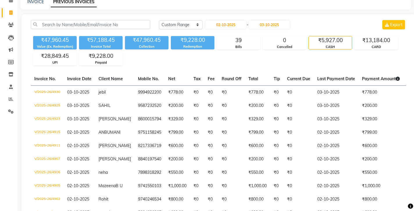
scroll to position [42, 0]
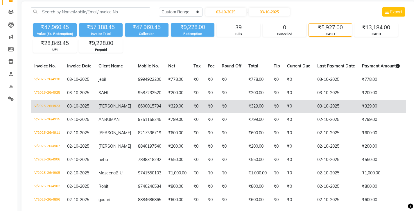
click at [135, 100] on td "8600015794" at bounding box center [150, 106] width 30 height 13
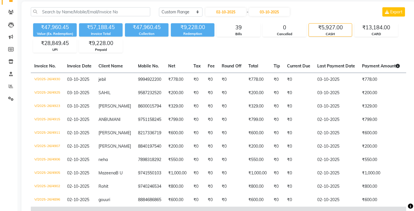
click at [106, 207] on td "Bhuvan" at bounding box center [115, 213] width 40 height 13
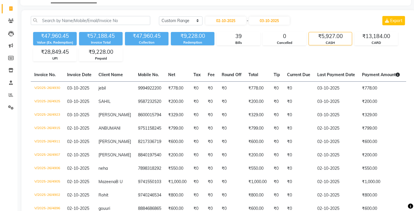
scroll to position [0, 0]
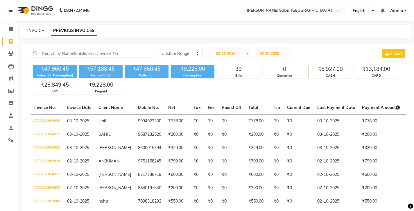
click at [36, 31] on link "INVOICE" at bounding box center [35, 30] width 17 height 5
select select "service"
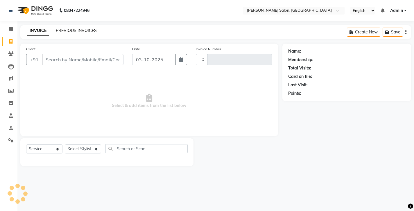
type input "4932"
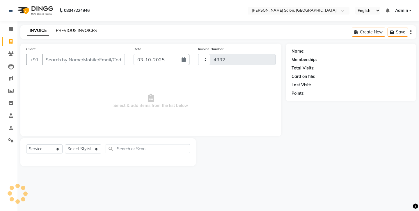
select select "4781"
click at [63, 31] on link "PREVIOUS INVOICES" at bounding box center [76, 30] width 41 height 5
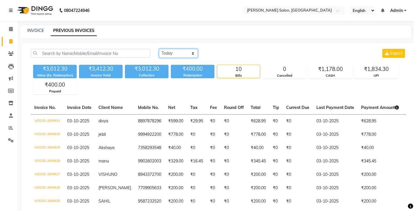
select select "range"
click at [220, 49] on input "03-10-2025" at bounding box center [226, 53] width 41 height 8
select select "10"
select select "2025"
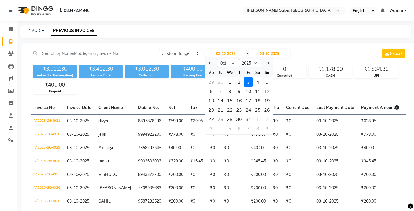
click at [235, 77] on div "2" at bounding box center [239, 81] width 9 height 9
type input "02-10-2025"
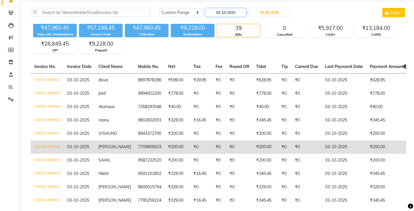
scroll to position [44, 0]
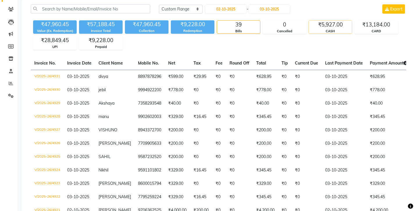
click at [320, 29] on div "CASH" at bounding box center [330, 31] width 43 height 5
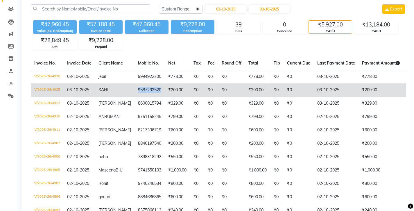
copy td "9587232520"
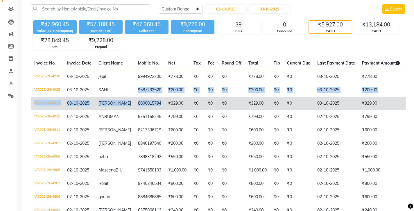
drag, startPoint x: 110, startPoint y: 69, endPoint x: 130, endPoint y: 86, distance: 26.2
click at [130, 86] on tbody "V/2025-26/4930 03-10-2025 jebil 9994922200 ₹778.00 ₹0 ₹0 ₹0 ₹778.00 ₹0 ₹0 03-10…" at bounding box center [268, 143] width 474 height 147
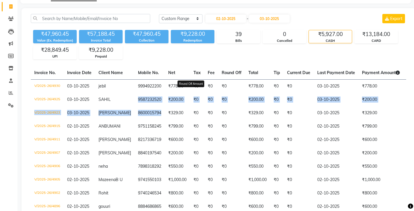
scroll to position [4, 0]
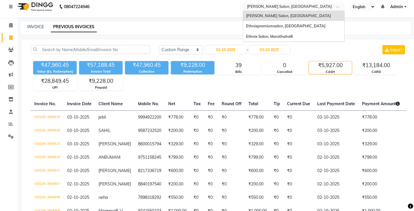
click at [246, 6] on input "text" at bounding box center [288, 7] width 84 height 6
click at [246, 34] on span "Ethnix Salon, Marathahalli" at bounding box center [269, 36] width 47 height 5
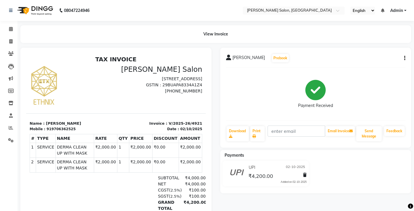
drag, startPoint x: 0, startPoint y: 0, endPoint x: 406, endPoint y: 51, distance: 409.3
click at [406, 58] on icon "button" at bounding box center [404, 58] width 1 height 0
click at [381, 59] on div "Edit Invoice" at bounding box center [378, 62] width 40 height 7
select select "service"
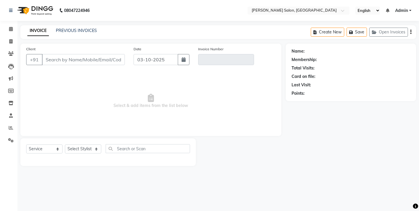
type input "9706362525"
type input "V/2025-26/4921"
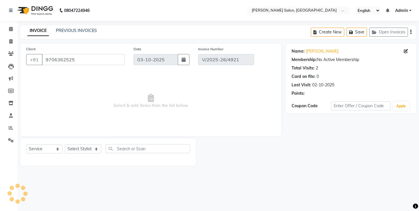
type input "02-10-2025"
select select "select"
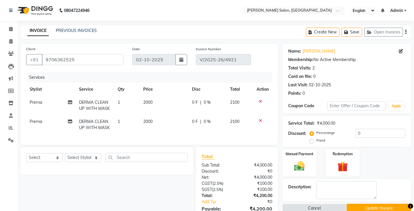
click at [35, 119] on span "Prerna" at bounding box center [36, 121] width 13 height 5
select select "71461"
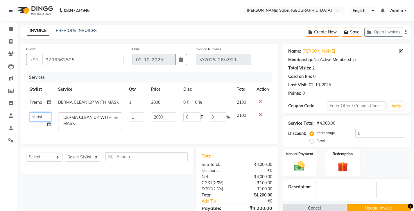
select select "93664"
click at [33, 100] on span "Prerna" at bounding box center [36, 102] width 13 height 5
select select "71461"
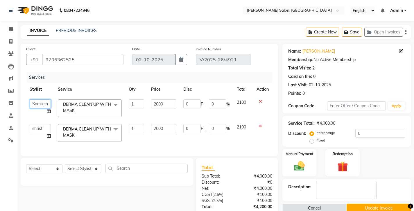
select select "50453"
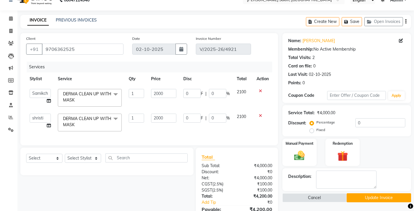
scroll to position [17, 0]
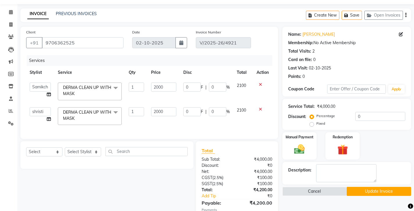
click at [365, 187] on button "Update Invoice" at bounding box center [379, 191] width 65 height 9
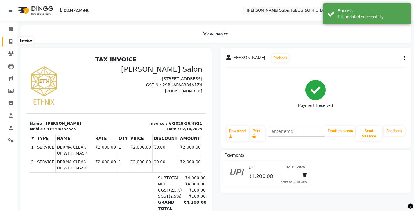
click at [10, 42] on span at bounding box center [11, 41] width 10 height 7
select select "4781"
select select "service"
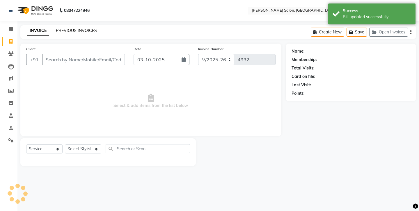
click at [68, 29] on link "PREVIOUS INVOICES" at bounding box center [76, 30] width 41 height 5
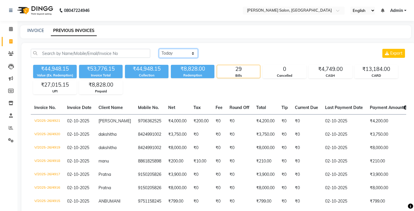
select select "[DATE]"
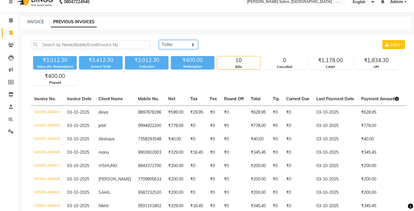
scroll to position [31, 0]
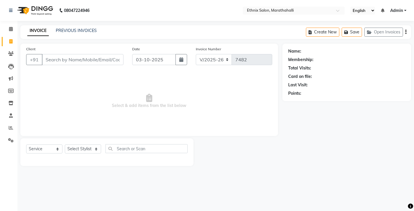
select select "4783"
select select "service"
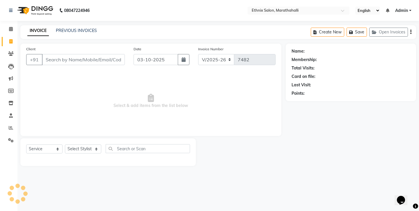
click at [55, 54] on input "Client" at bounding box center [83, 59] width 83 height 11
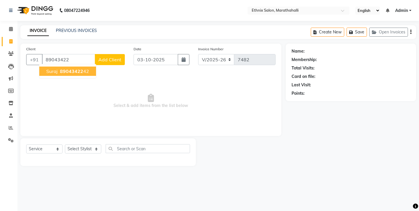
click at [61, 68] on span "89043422" at bounding box center [71, 71] width 23 height 6
type input "8904342242"
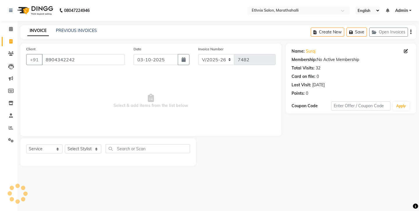
click at [79, 138] on div "Select Service Product Membership Package Voucher Prepaid Gift Card Select Styl…" at bounding box center [107, 152] width 175 height 28
select select "28905"
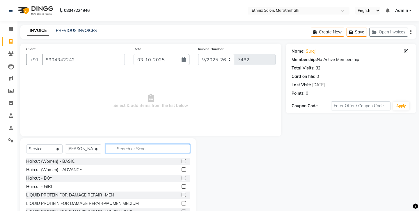
click at [127, 144] on input "text" at bounding box center [148, 148] width 84 height 9
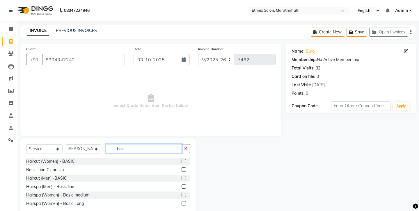
type input "bas"
click at [185, 176] on label at bounding box center [183, 178] width 4 height 4
click at [185, 176] on input "checkbox" at bounding box center [183, 178] width 4 height 4
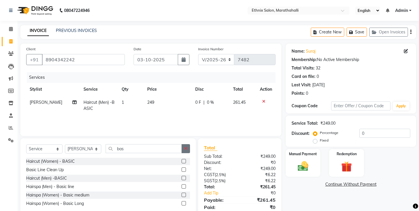
checkbox input "false"
click at [184, 144] on button "button" at bounding box center [185, 148] width 8 height 9
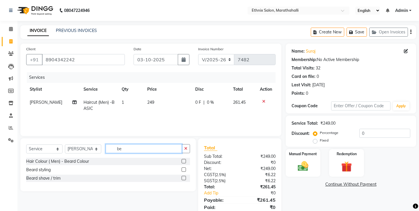
type input "be"
click at [185, 176] on label at bounding box center [183, 178] width 4 height 4
click at [185, 176] on input "checkbox" at bounding box center [183, 178] width 4 height 4
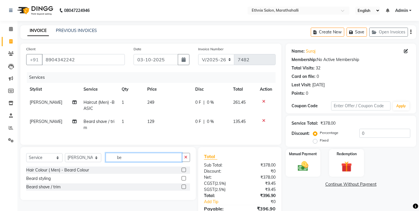
checkbox input "false"
drag, startPoint x: 121, startPoint y: 138, endPoint x: 103, endPoint y: 136, distance: 18.7
click at [103, 153] on div "Select Service Product Membership Package Voucher Prepaid Gift Card Select Styl…" at bounding box center [108, 160] width 164 height 14
type input "boy"
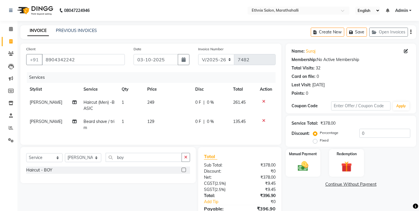
click at [185, 168] on label at bounding box center [183, 170] width 4 height 4
click at [185, 168] on input "checkbox" at bounding box center [183, 170] width 4 height 4
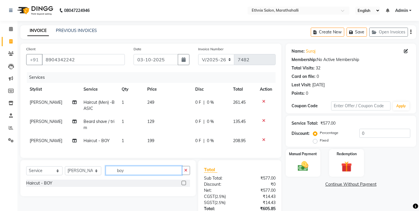
checkbox input "false"
drag, startPoint x: 135, startPoint y: 139, endPoint x: 95, endPoint y: 133, distance: 41.1
click at [95, 160] on div "Select Service Product Membership Package Voucher Prepaid Gift Card Select Styl…" at bounding box center [107, 178] width 175 height 36
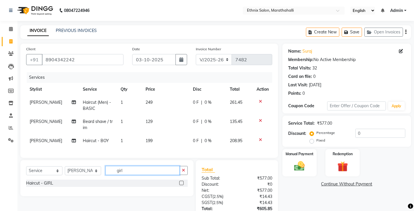
type input "girl"
click at [183, 181] on label at bounding box center [181, 183] width 4 height 4
click at [183, 181] on input "checkbox" at bounding box center [181, 183] width 4 height 4
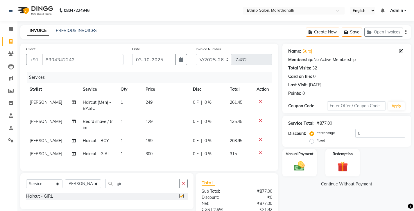
checkbox input "false"
click at [36, 151] on span "[PERSON_NAME]" at bounding box center [46, 153] width 33 height 5
select select "28905"
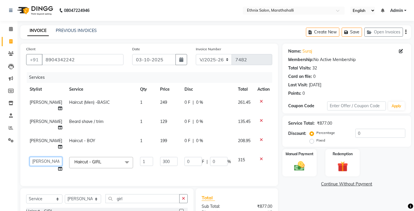
select select "57548"
click at [37, 138] on span "[PERSON_NAME]" at bounding box center [46, 140] width 33 height 5
select select "28905"
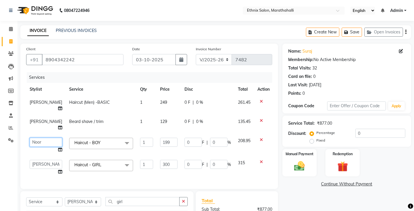
select select "72187"
click at [407, 32] on icon "button" at bounding box center [406, 32] width 1 height 0
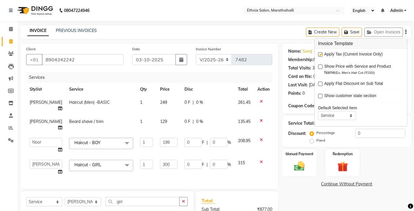
click at [320, 52] on label at bounding box center [320, 54] width 4 height 4
click at [320, 53] on input "checkbox" at bounding box center [320, 55] width 4 height 4
checkbox input "false"
click at [56, 55] on input "8904342242" at bounding box center [83, 59] width 82 height 11
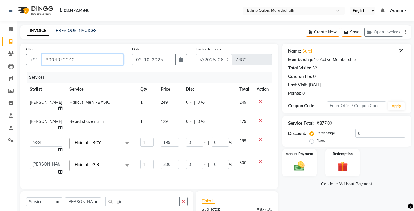
click at [56, 55] on input "8904342242" at bounding box center [83, 59] width 82 height 11
click at [350, 30] on icon "button" at bounding box center [348, 32] width 6 height 4
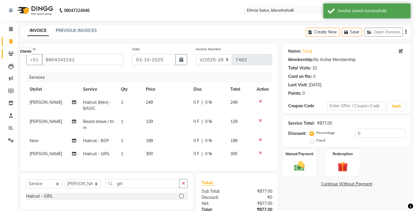
click at [9, 51] on icon at bounding box center [11, 53] width 6 height 4
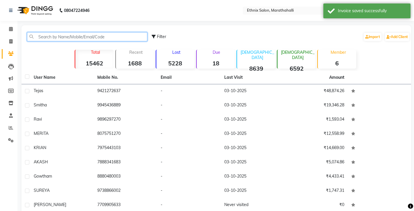
click at [71, 35] on input "text" at bounding box center [87, 36] width 120 height 9
paste input "8904342242"
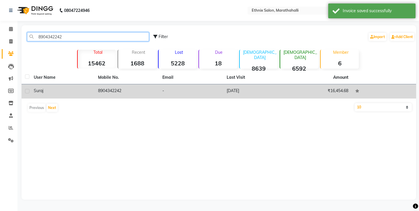
type input "8904342242"
click at [117, 84] on td "8904342242" at bounding box center [126, 91] width 64 height 14
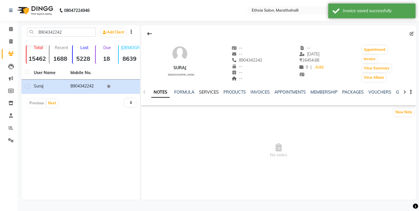
click at [200, 90] on link "SERVICES" at bounding box center [209, 92] width 20 height 5
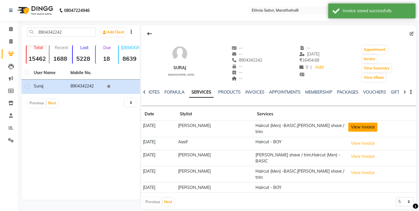
click at [358, 123] on button "View Invoice" at bounding box center [362, 127] width 29 height 9
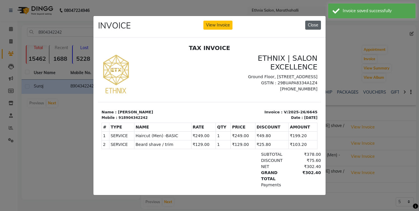
click at [313, 25] on button "Close" at bounding box center [313, 25] width 16 height 9
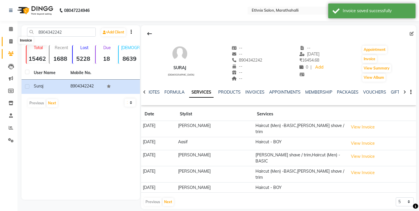
click at [12, 39] on icon at bounding box center [10, 41] width 3 height 4
select select "service"
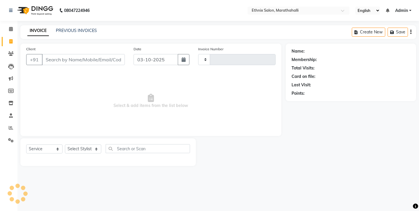
type input "7482"
select select "4783"
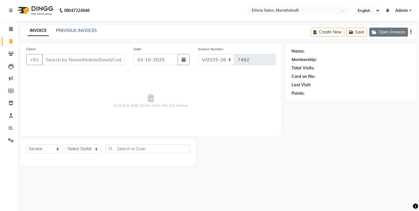
click at [390, 31] on button "Open Invoices" at bounding box center [388, 32] width 39 height 9
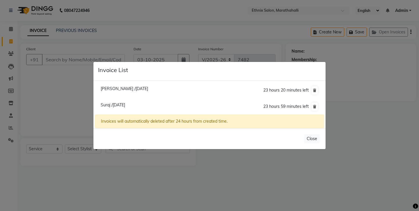
click at [120, 104] on span "Suraj /[DATE]" at bounding box center [113, 104] width 24 height 5
type input "8904342242"
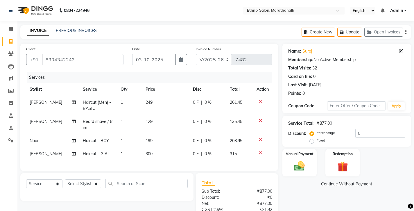
drag, startPoint x: 407, startPoint y: 30, endPoint x: 394, endPoint y: 37, distance: 15.0
click at [407, 32] on icon "button" at bounding box center [406, 32] width 1 height 0
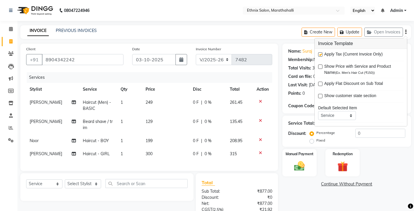
click at [319, 52] on label at bounding box center [320, 54] width 4 height 4
click at [319, 53] on input "checkbox" at bounding box center [320, 55] width 4 height 4
checkbox input "false"
drag, startPoint x: 326, startPoint y: 171, endPoint x: 328, endPoint y: 157, distance: 14.4
click at [326, 171] on div "Name: Suraj Membership: No Active Membership Total Visits: 32 Card on file: 0 L…" at bounding box center [349, 145] width 133 height 203
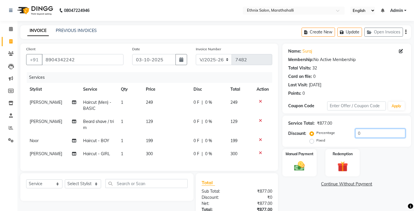
drag, startPoint x: 355, startPoint y: 114, endPoint x: 323, endPoint y: 113, distance: 31.7
click at [323, 129] on div "Percentage Fixed 0" at bounding box center [358, 137] width 94 height 16
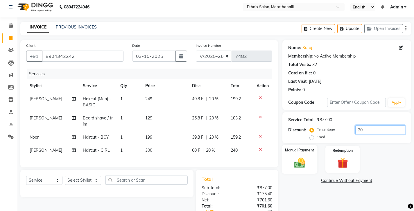
type input "20"
click at [302, 156] on img at bounding box center [300, 162] width 18 height 13
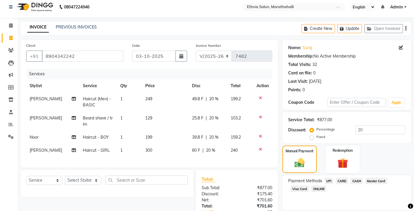
click at [325, 178] on span "UPI" at bounding box center [329, 181] width 9 height 7
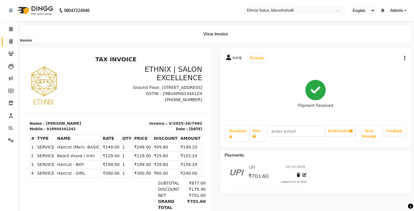
click at [10, 39] on icon at bounding box center [10, 41] width 3 height 4
select select "service"
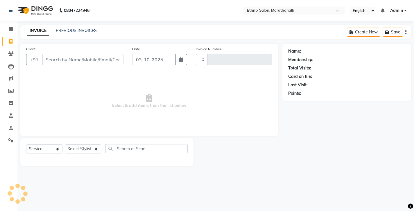
type input "7483"
select select "4783"
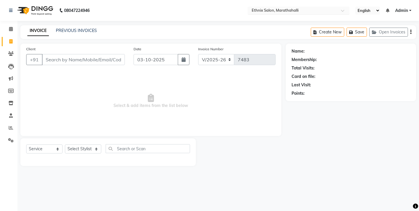
click at [250, 10] on input "text" at bounding box center [292, 11] width 84 height 6
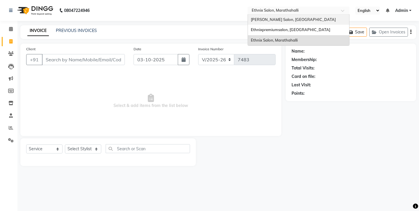
click at [248, 15] on div "[PERSON_NAME] Salon, [GEOGRAPHIC_DATA]" at bounding box center [298, 20] width 101 height 10
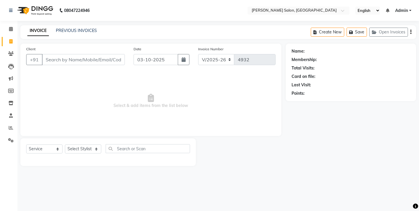
select select "4781"
select select "service"
click at [392, 32] on button "Open Invoices" at bounding box center [388, 32] width 39 height 9
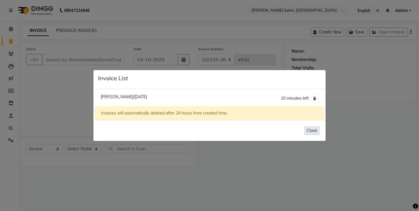
click at [319, 127] on button "Close" at bounding box center [312, 130] width 16 height 9
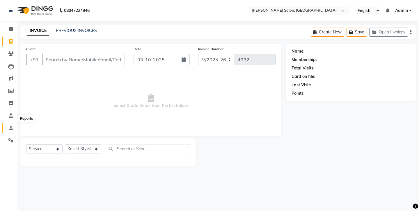
click at [8, 125] on span at bounding box center [11, 128] width 10 height 7
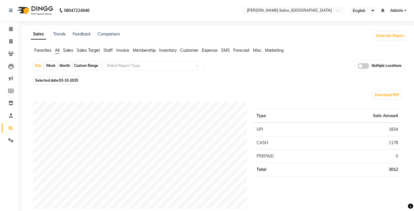
click at [104, 48] on span "Staff" at bounding box center [108, 50] width 9 height 5
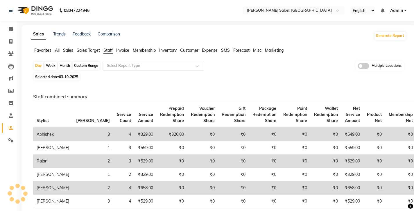
click at [106, 63] on input "text" at bounding box center [148, 66] width 84 height 6
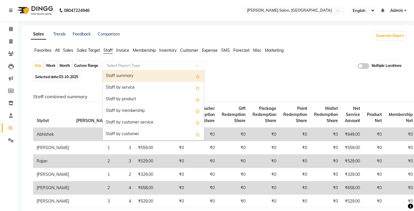
click at [104, 70] on div "Staff summary" at bounding box center [153, 76] width 101 height 12
select select "full_report"
select select "csv"
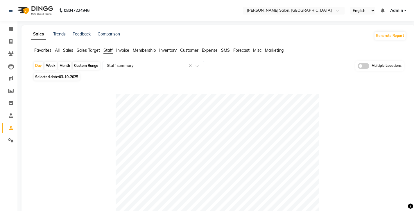
click at [75, 62] on div "Custom Range" at bounding box center [86, 66] width 27 height 8
select select "10"
select select "2025"
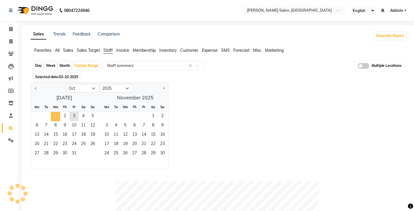
click at [51, 112] on span "1" at bounding box center [55, 116] width 9 height 9
click at [79, 112] on span "4" at bounding box center [83, 116] width 9 height 9
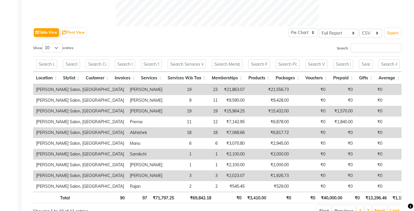
select select "service"
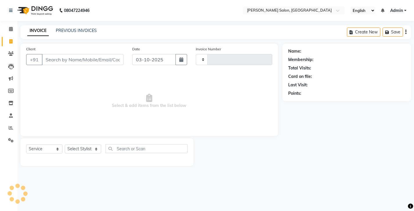
type input "4932"
select select "4781"
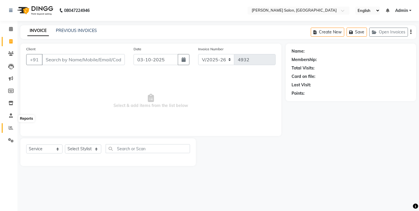
click at [10, 125] on span at bounding box center [11, 128] width 10 height 7
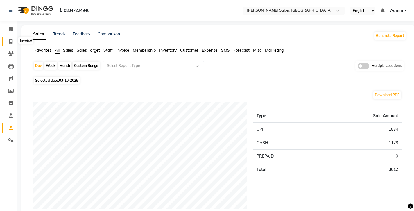
click at [11, 40] on icon at bounding box center [10, 41] width 3 height 4
select select "service"
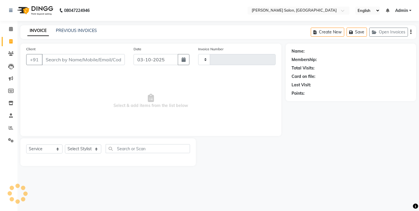
type input "4932"
select select "4781"
click at [67, 30] on link "PREVIOUS INVOICES" at bounding box center [76, 30] width 41 height 5
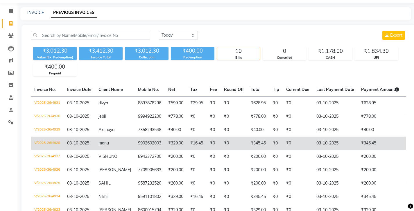
scroll to position [30, 0]
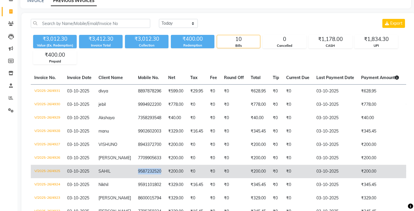
copy td "9587232520"
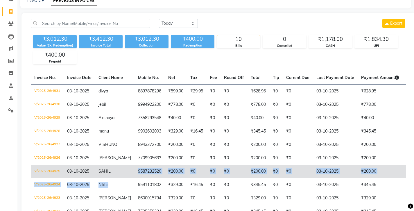
drag, startPoint x: 110, startPoint y: 141, endPoint x: 129, endPoint y: 145, distance: 19.7
click at [130, 149] on tbody "V/2025-26/4931 [DATE] divya 8897878296 ₹599.00 ₹29.95 ₹0 ₹0 ₹628.95 ₹0 ₹0 [DATE…" at bounding box center [268, 151] width 474 height 134
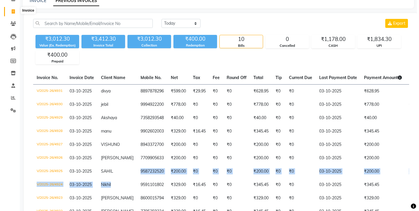
scroll to position [0, 0]
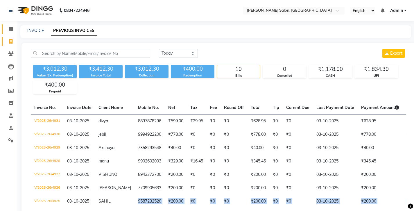
click at [13, 32] on link "Calendar" at bounding box center [9, 29] width 14 height 10
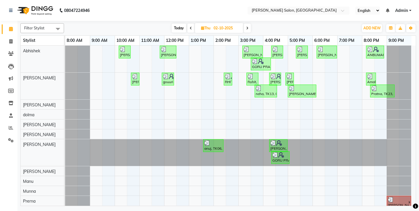
click at [246, 27] on icon at bounding box center [247, 27] width 2 height 3
type input "03-10-2025"
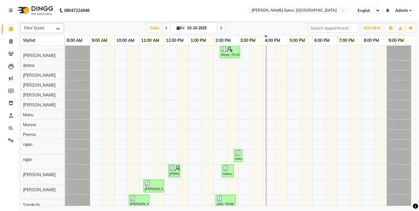
scroll to position [26, 0]
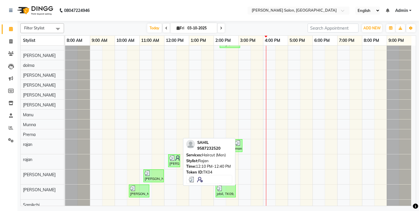
click at [177, 157] on img at bounding box center [178, 158] width 6 height 6
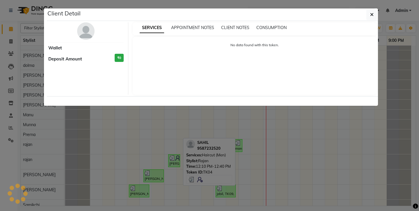
select select "3"
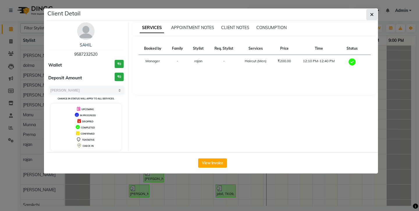
click at [371, 12] on icon "button" at bounding box center [371, 14] width 3 height 5
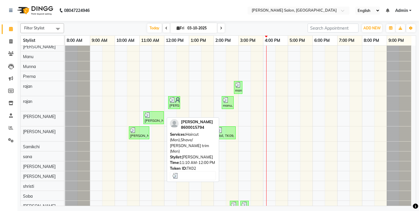
scroll to position [106, 0]
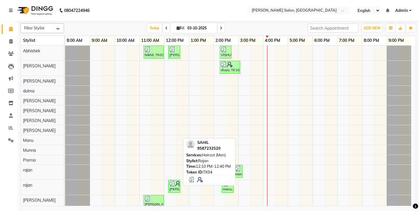
click at [174, 185] on div "[PERSON_NAME], TK04, 12:10 PM-12:40 PM, Haircut (Men)" at bounding box center [174, 186] width 11 height 11
select select "3"
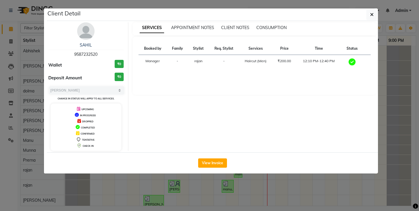
click at [87, 52] on span "9587232520" at bounding box center [85, 54] width 23 height 5
copy span "9587232520"
click at [374, 13] on button "button" at bounding box center [371, 14] width 11 height 11
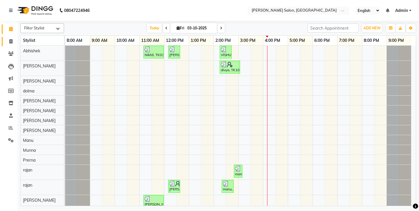
click at [9, 42] on span at bounding box center [11, 41] width 10 height 7
select select "service"
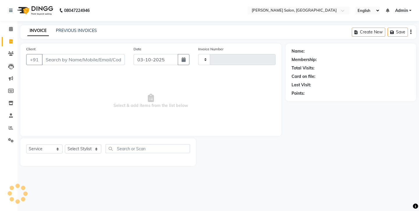
type input "4932"
select select "4781"
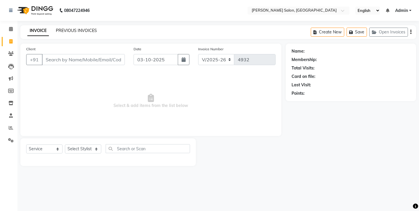
click at [75, 29] on link "PREVIOUS INVOICES" at bounding box center [76, 30] width 41 height 5
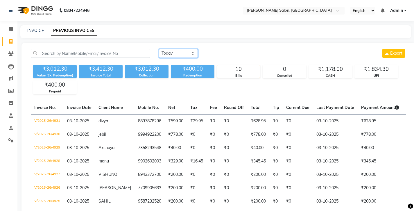
select select "range"
click at [215, 49] on input "03-10-2025" at bounding box center [226, 53] width 41 height 8
select select "10"
select select "2025"
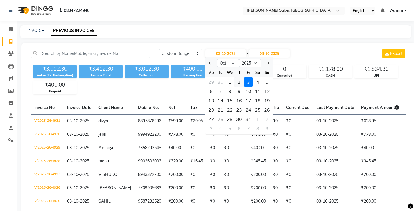
click at [235, 77] on div "2" at bounding box center [239, 81] width 9 height 9
type input "02-10-2025"
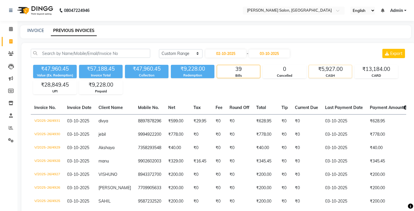
click at [317, 65] on div "₹5,927.00" at bounding box center [330, 69] width 43 height 8
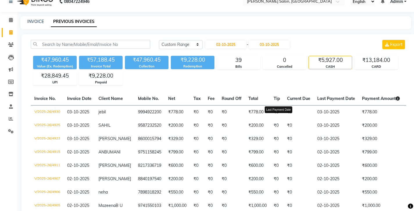
scroll to position [22, 0]
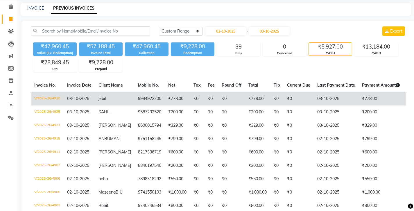
click at [44, 92] on td "V/2025-26/4930" at bounding box center [47, 99] width 33 height 14
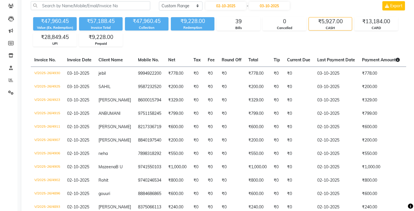
scroll to position [0, 0]
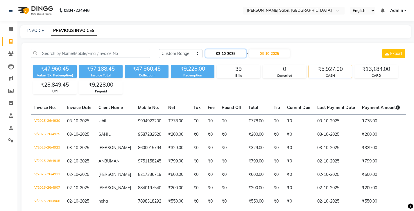
click at [227, 49] on input "02-10-2025" at bounding box center [226, 53] width 41 height 8
select select "10"
select select "2025"
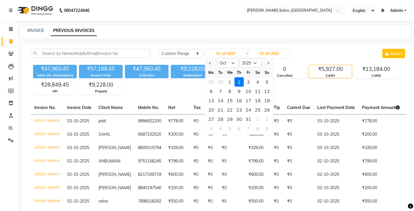
click at [281, 77] on div "₹47,960.45 Value (Ex. Redemption) ₹57,188.45 Invoice Total ₹47,960.45 Collectio…" at bounding box center [219, 79] width 376 height 32
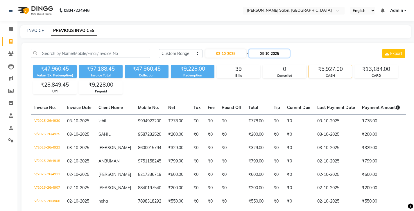
click at [253, 49] on input "03-10-2025" at bounding box center [269, 53] width 41 height 8
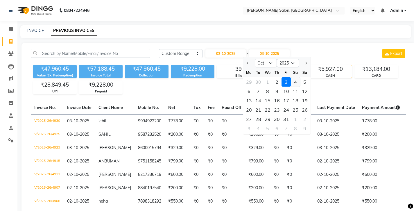
click at [291, 77] on div "4" at bounding box center [295, 81] width 9 height 9
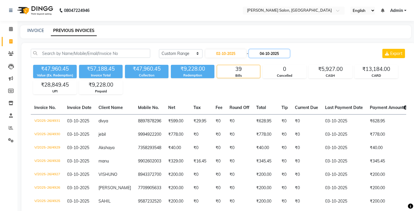
click at [263, 49] on input "04-10-2025" at bounding box center [269, 53] width 41 height 8
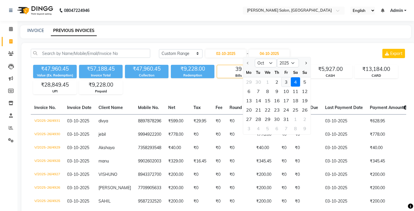
click at [282, 77] on div "3" at bounding box center [286, 81] width 9 height 9
type input "03-10-2025"
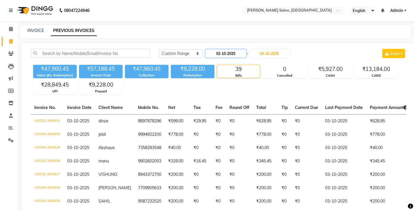
click at [221, 49] on input "02-10-2025" at bounding box center [226, 53] width 41 height 8
select select "10"
select select "2025"
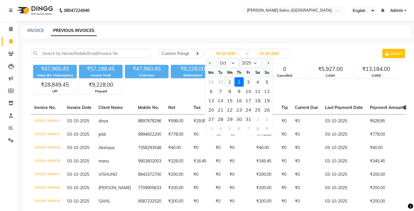
click at [226, 77] on div "1" at bounding box center [229, 81] width 9 height 9
type input "01-10-2025"
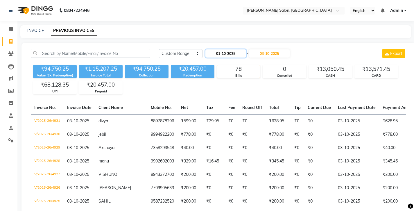
click at [224, 49] on input "01-10-2025" at bounding box center [226, 53] width 41 height 8
select select "10"
select select "2025"
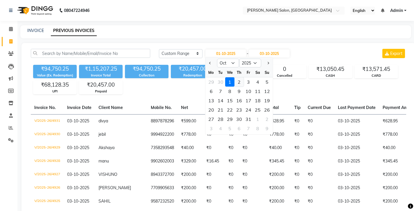
click at [235, 77] on div "2" at bounding box center [239, 81] width 9 height 9
type input "02-10-2025"
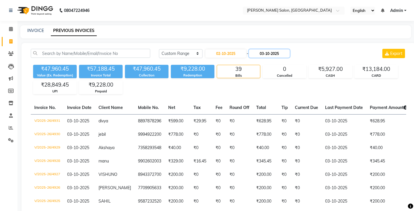
click at [261, 49] on input "03-10-2025" at bounding box center [269, 53] width 41 height 8
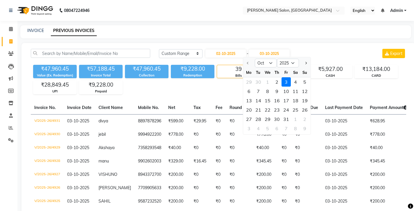
click at [282, 77] on div "3" at bounding box center [286, 81] width 9 height 9
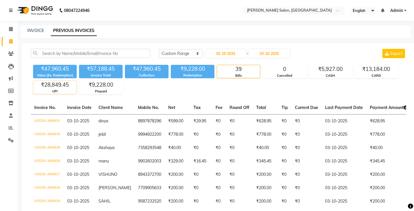
click at [57, 81] on div "₹28,849.45" at bounding box center [54, 85] width 43 height 8
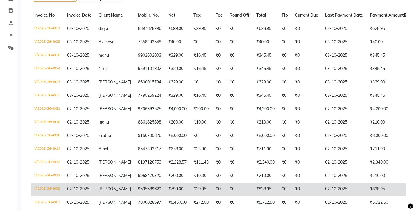
scroll to position [81, 0]
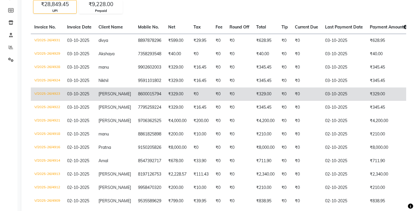
click at [322, 88] on td "03-10-2025" at bounding box center [344, 94] width 45 height 13
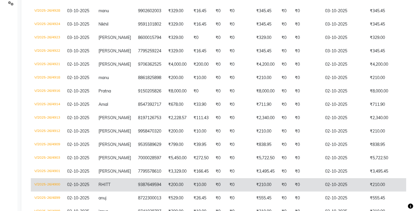
scroll to position [138, 0]
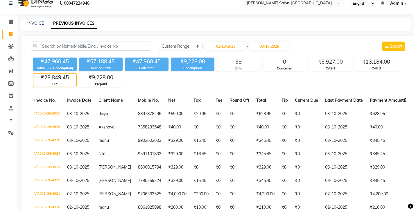
scroll to position [26, 0]
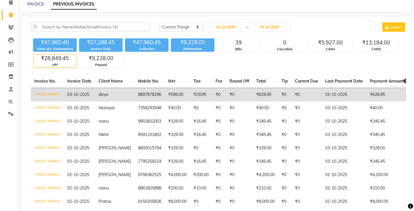
click at [165, 88] on td "₹599.00" at bounding box center [177, 95] width 25 height 14
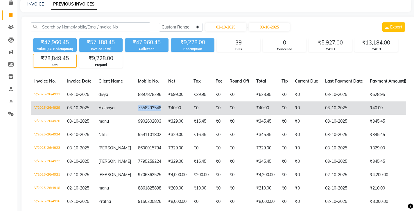
copy td "7358293548"
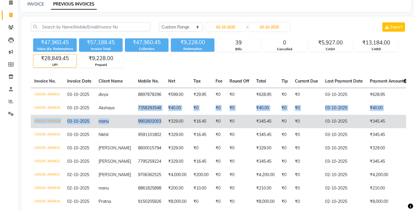
drag, startPoint x: 112, startPoint y: 88, endPoint x: 129, endPoint y: 102, distance: 22.1
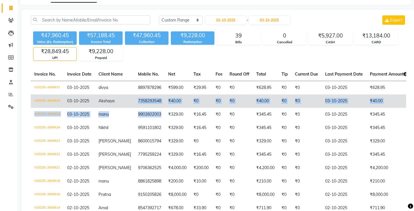
scroll to position [35, 0]
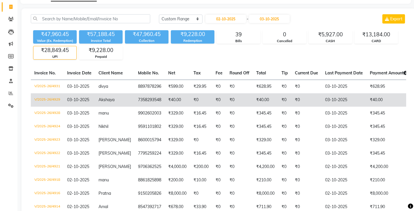
click at [108, 93] on td "Akshaya" at bounding box center [115, 99] width 40 height 13
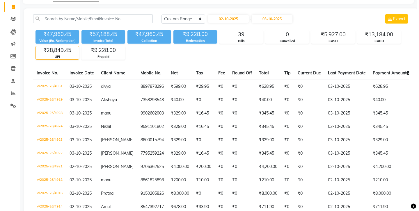
scroll to position [0, 0]
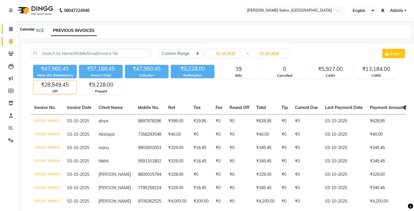
click at [10, 27] on icon at bounding box center [11, 29] width 4 height 4
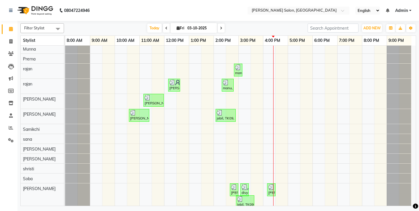
scroll to position [106, 0]
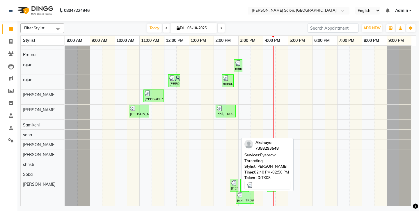
click at [234, 181] on img at bounding box center [234, 183] width 6 height 6
select select "3"
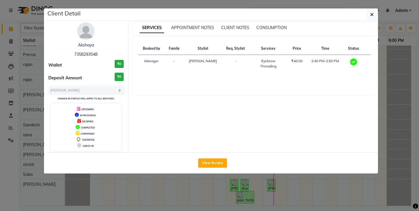
drag, startPoint x: 376, startPoint y: 10, endPoint x: 372, endPoint y: 12, distance: 4.3
click at [375, 10] on button "button" at bounding box center [371, 14] width 11 height 11
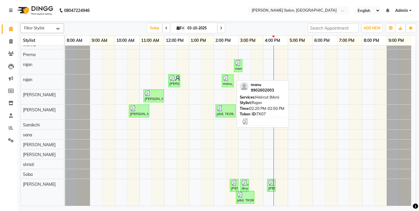
click at [226, 75] on img at bounding box center [226, 78] width 6 height 6
select select "3"
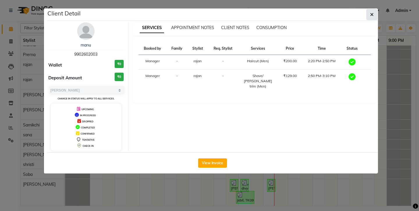
click at [372, 12] on icon "button" at bounding box center [371, 14] width 3 height 5
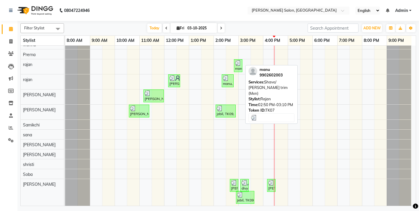
click at [239, 60] on img at bounding box center [238, 63] width 6 height 6
select select "3"
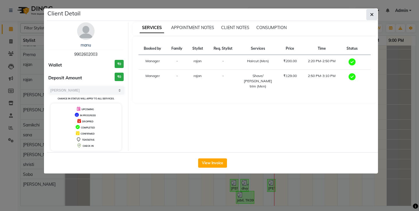
click at [373, 12] on icon "button" at bounding box center [371, 14] width 3 height 5
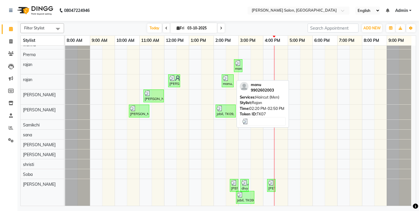
click at [225, 77] on img at bounding box center [226, 78] width 6 height 6
select select "3"
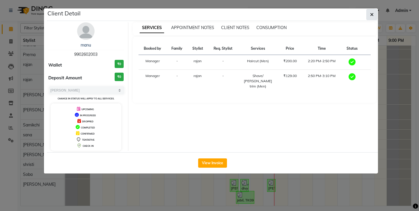
click at [372, 13] on icon "button" at bounding box center [371, 14] width 3 height 5
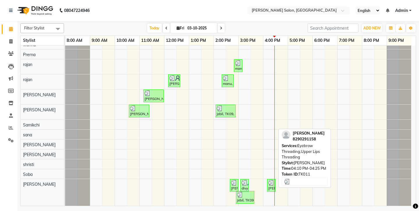
click at [272, 182] on img at bounding box center [271, 183] width 6 height 6
select select "3"
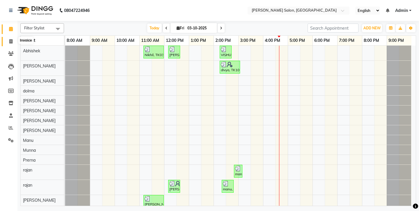
click at [12, 40] on icon at bounding box center [10, 41] width 3 height 4
select select "4781"
select select "service"
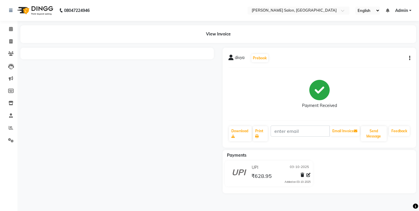
click at [410, 58] on icon "button" at bounding box center [409, 58] width 1 height 0
click at [389, 59] on div "Edit Invoice" at bounding box center [382, 62] width 40 height 7
select select "service"
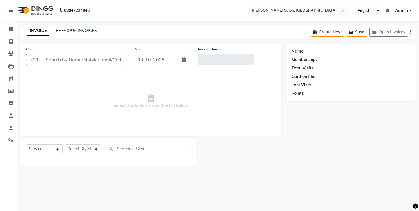
type input "8897878296"
type input "V/2025-26/4931"
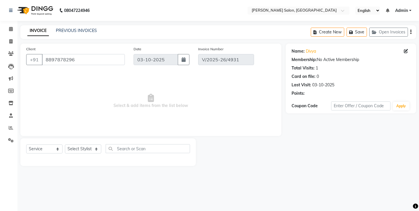
select select "select"
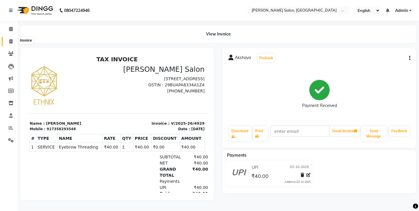
click at [8, 41] on span at bounding box center [11, 41] width 10 height 7
select select "4781"
select select "service"
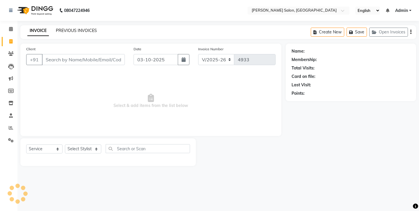
click at [75, 29] on link "PREVIOUS INVOICES" at bounding box center [76, 30] width 41 height 5
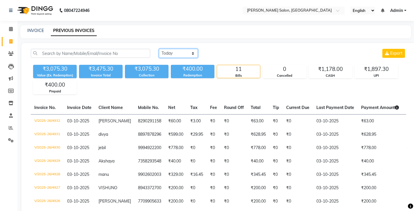
select select "range"
click at [215, 50] on input "03-10-2025" at bounding box center [226, 53] width 41 height 8
select select "10"
select select "2025"
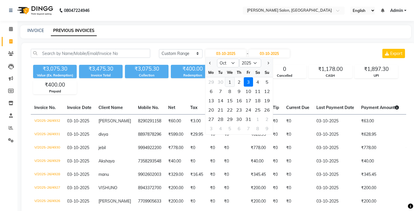
click at [226, 77] on div "1" at bounding box center [229, 81] width 9 height 9
type input "01-10-2025"
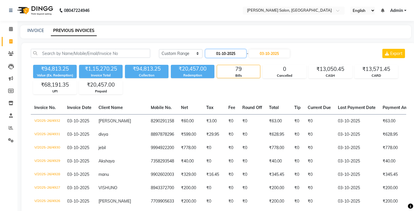
click at [220, 49] on input "01-10-2025" at bounding box center [226, 53] width 41 height 8
select select "10"
select select "2025"
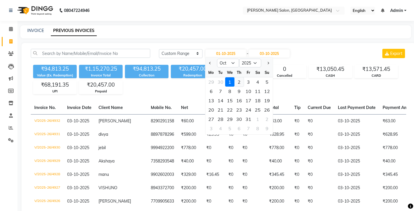
click at [235, 77] on div "2" at bounding box center [239, 81] width 9 height 9
type input "02-10-2025"
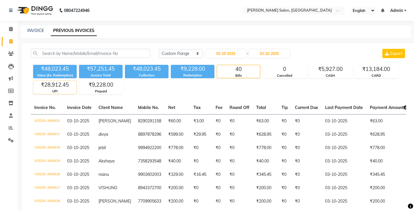
click at [58, 89] on div "UPI" at bounding box center [54, 91] width 43 height 5
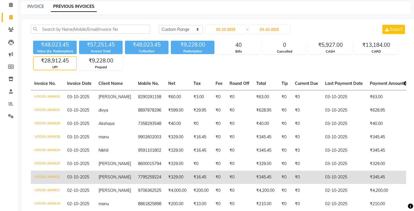
scroll to position [25, 0]
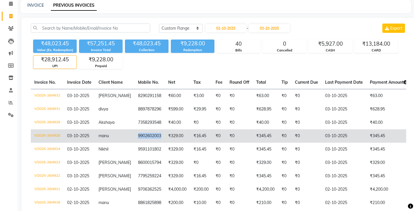
copy td "9902602003"
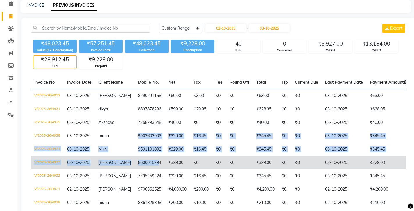
drag, startPoint x: 110, startPoint y: 111, endPoint x: 129, endPoint y: 132, distance: 27.6
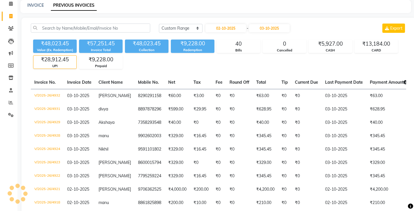
drag, startPoint x: 148, startPoint y: 56, endPoint x: 141, endPoint y: 59, distance: 7.6
click at [148, 56] on div "Today Yesterday Custom Range 02-10-2025 - 03-10-2025 Export ₹48,023.45 Value (E…" at bounding box center [219, 205] width 394 height 375
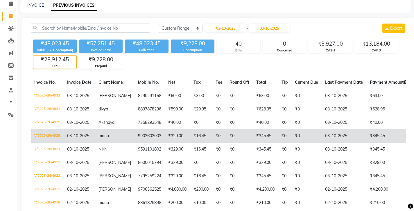
click at [135, 129] on td "9902602003" at bounding box center [150, 135] width 30 height 13
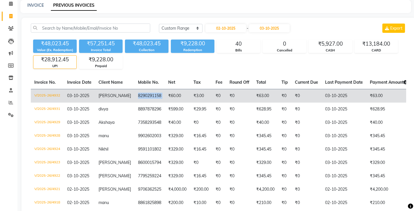
copy td "8290291158"
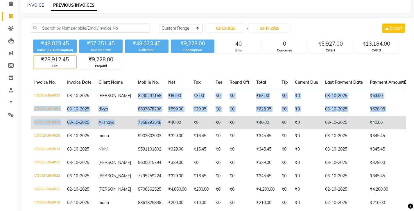
drag, startPoint x: 111, startPoint y: 78, endPoint x: 134, endPoint y: 102, distance: 32.9
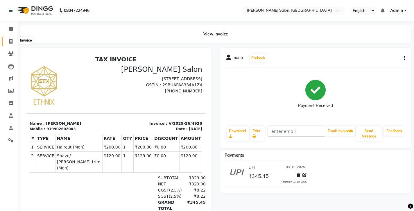
click at [12, 39] on icon at bounding box center [10, 41] width 3 height 4
select select "4781"
select select "service"
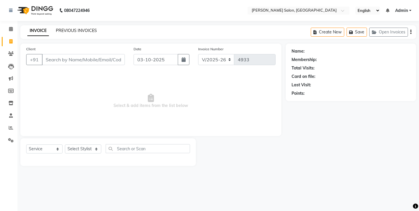
click at [58, 28] on link "PREVIOUS INVOICES" at bounding box center [76, 30] width 41 height 5
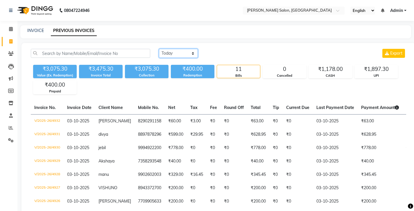
select select "range"
click at [228, 49] on input "03-10-2025" at bounding box center [226, 53] width 41 height 8
select select "10"
select select "2025"
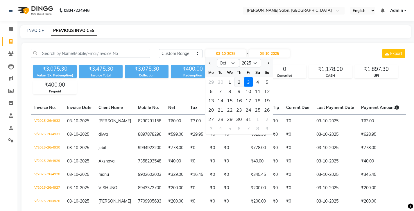
click at [235, 77] on div "2" at bounding box center [239, 81] width 9 height 9
type input "02-10-2025"
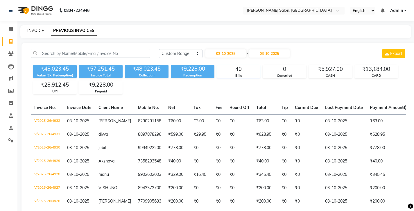
click at [33, 28] on link "INVOICE" at bounding box center [35, 30] width 17 height 5
select select "service"
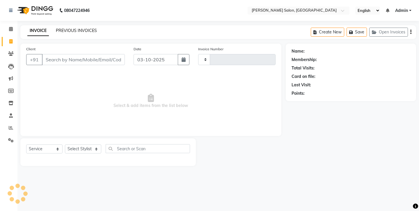
type input "4933"
select select "4781"
click at [60, 30] on link "PREVIOUS INVOICES" at bounding box center [76, 30] width 41 height 5
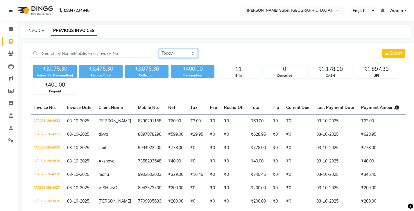
select select "range"
click at [222, 49] on input "03-10-2025" at bounding box center [226, 53] width 41 height 8
select select "10"
select select "2025"
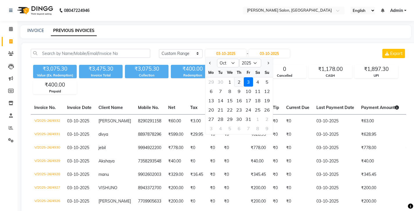
click at [235, 77] on div "2" at bounding box center [239, 81] width 9 height 9
type input "02-10-2025"
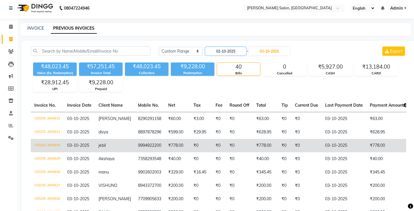
scroll to position [6, 0]
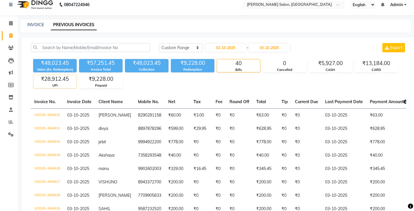
click at [58, 75] on div "₹28,912.45" at bounding box center [54, 79] width 43 height 8
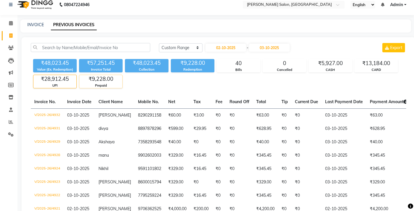
click at [104, 83] on div "Prepaid" at bounding box center [100, 85] width 43 height 5
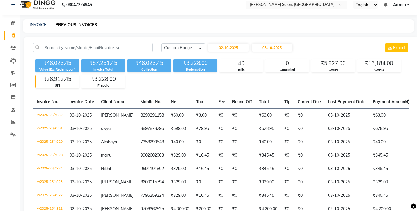
scroll to position [0, 0]
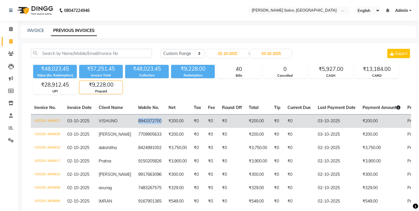
copy td "8943372700"
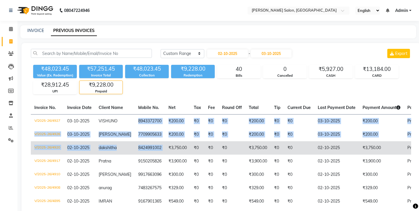
drag, startPoint x: 111, startPoint y: 102, endPoint x: 135, endPoint y: 125, distance: 33.3
click at [135, 125] on tbody "V/2025-26/4927 03-10-2025 VISHUNO 8943372700 ₹200.00 ₹0 ₹0 ₹0 ₹200.00 ₹0 ₹0 03-…" at bounding box center [268, 161] width 474 height 94
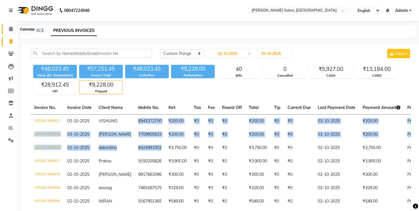
click at [12, 26] on span at bounding box center [11, 29] width 10 height 7
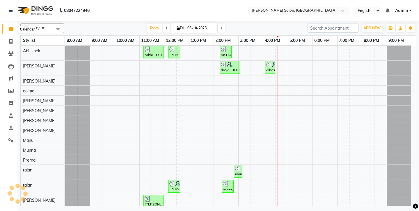
click at [9, 29] on span at bounding box center [11, 29] width 10 height 7
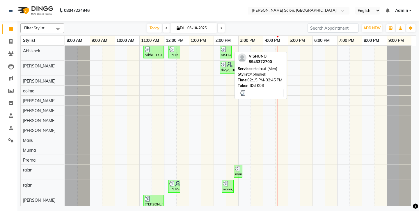
click at [222, 49] on img at bounding box center [224, 50] width 6 height 6
select select "3"
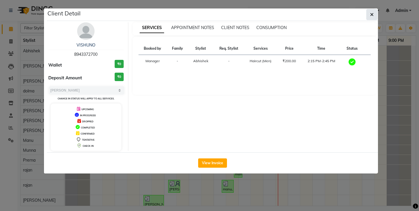
click at [372, 12] on icon "button" at bounding box center [371, 14] width 3 height 5
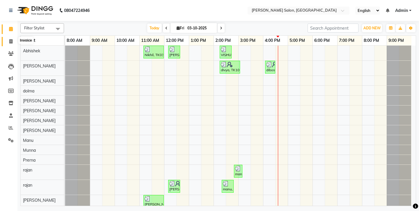
click at [11, 39] on icon at bounding box center [10, 41] width 3 height 4
select select "service"
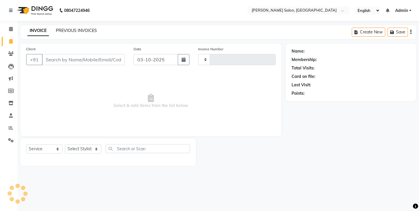
type input "4934"
select select "4781"
click at [65, 28] on link "PREVIOUS INVOICES" at bounding box center [76, 30] width 41 height 5
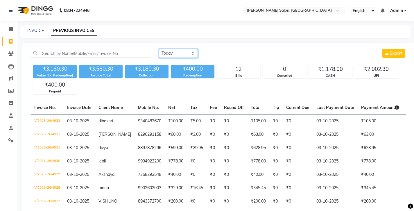
select select "range"
click at [225, 49] on input "03-10-2025" at bounding box center [226, 53] width 41 height 8
select select "10"
select select "2025"
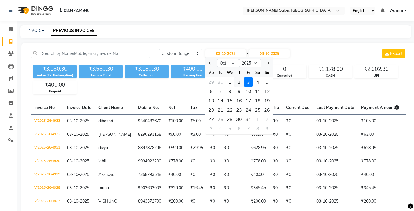
click at [235, 77] on div "2" at bounding box center [239, 81] width 9 height 9
type input "02-10-2025"
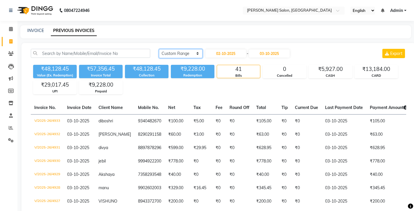
select select "today"
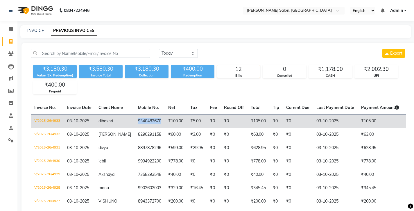
copy td "9340482670"
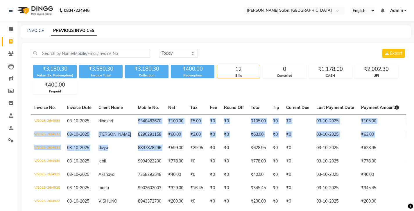
drag, startPoint x: 110, startPoint y: 102, endPoint x: 132, endPoint y: 91, distance: 24.2
click at [136, 124] on tbody "V/2025-26/4933 03-10-2025 diboshri 9340482670 ₹100.00 ₹5.00 ₹0 ₹0 ₹105.00 ₹0 ₹0…" at bounding box center [268, 194] width 474 height 161
click at [8, 26] on span at bounding box center [11, 29] width 10 height 7
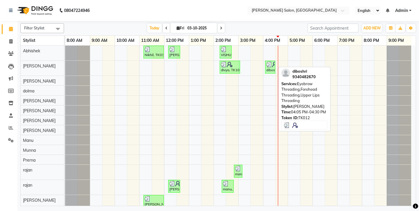
click at [268, 63] on img at bounding box center [269, 65] width 6 height 6
select select "3"
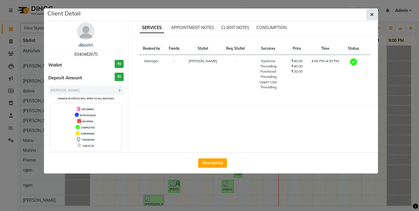
click at [370, 14] on button "button" at bounding box center [371, 14] width 11 height 11
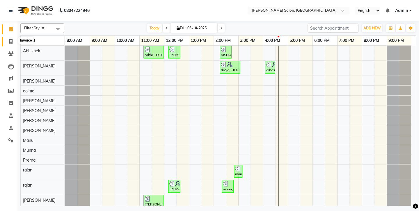
click at [6, 38] on span at bounding box center [11, 41] width 10 height 7
select select "service"
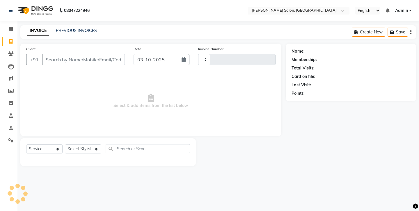
type input "4934"
select select "4781"
click at [71, 28] on link "PREVIOUS INVOICES" at bounding box center [76, 30] width 41 height 5
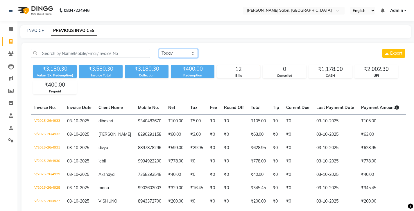
select select "range"
click at [222, 49] on input "03-10-2025" at bounding box center [226, 53] width 41 height 8
select select "10"
select select "2025"
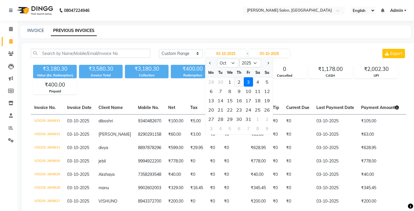
click at [235, 77] on div "2" at bounding box center [239, 81] width 9 height 9
type input "02-10-2025"
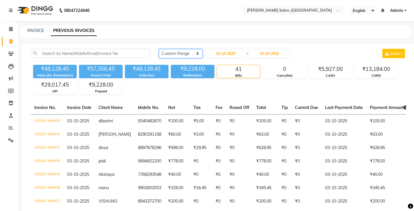
select select "today"
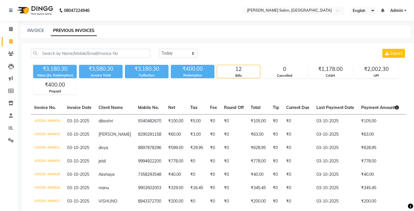
click at [402, 11] on span "Admin" at bounding box center [396, 11] width 13 height 6
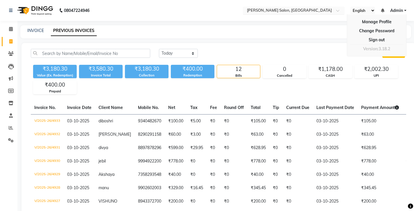
click at [246, 12] on input "text" at bounding box center [288, 11] width 84 height 6
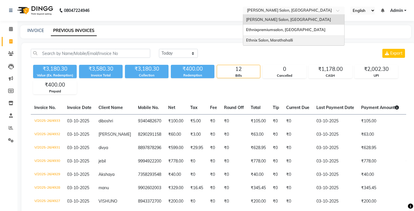
click at [246, 38] on span "Ethnix Salon, Marathahalli" at bounding box center [269, 40] width 47 height 5
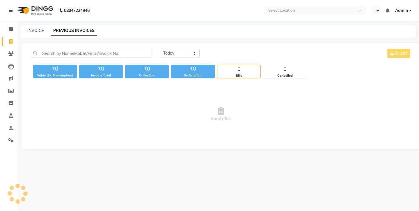
select select "en"
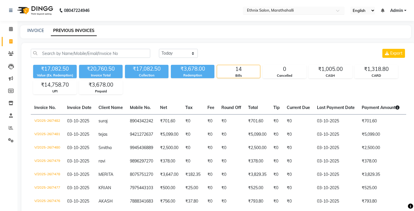
click at [246, 11] on input "text" at bounding box center [288, 11] width 84 height 6
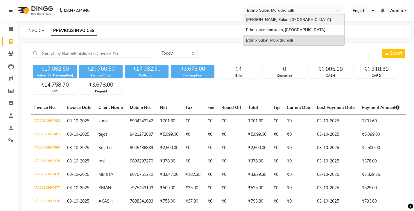
click at [243, 16] on div "[PERSON_NAME] Salon, [GEOGRAPHIC_DATA]" at bounding box center [293, 20] width 101 height 10
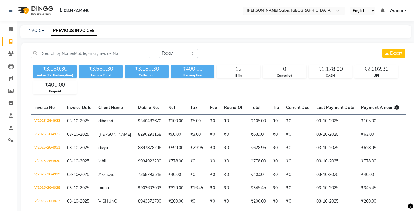
click at [246, 9] on input "text" at bounding box center [288, 11] width 84 height 6
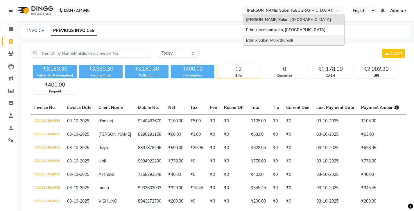
click at [243, 35] on div "Ethnix Salon, Marathahalli" at bounding box center [293, 40] width 101 height 10
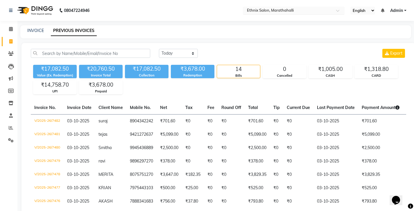
click at [246, 10] on input "text" at bounding box center [288, 11] width 84 height 6
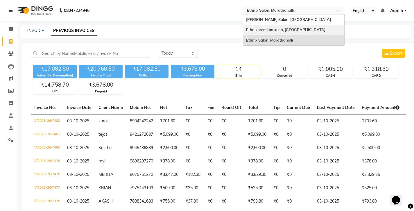
click at [246, 27] on span "Ethnixpremiumsalon, [GEOGRAPHIC_DATA]" at bounding box center [285, 29] width 79 height 5
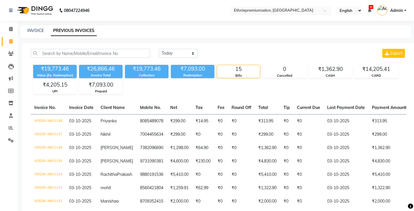
click at [233, 11] on input "text" at bounding box center [275, 11] width 84 height 6
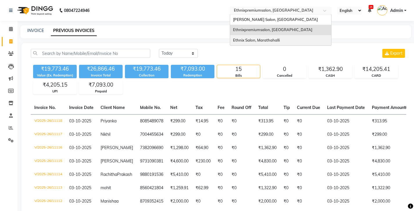
click at [233, 38] on span "Ethnix Salon, Marathahalli" at bounding box center [256, 40] width 47 height 5
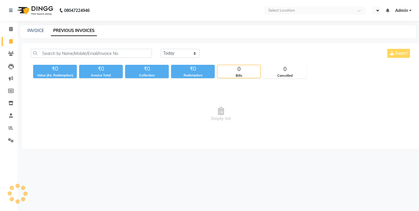
select select "en"
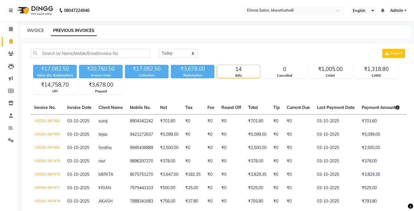
click at [33, 31] on link "INVOICE" at bounding box center [35, 30] width 17 height 5
select select "4783"
select select "service"
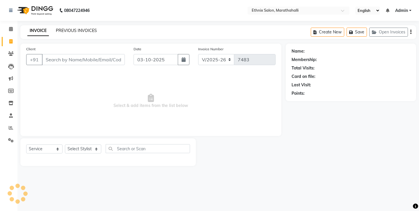
click at [61, 30] on link "PREVIOUS INVOICES" at bounding box center [76, 30] width 41 height 5
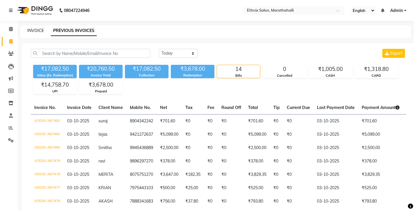
click at [32, 28] on link "INVOICE" at bounding box center [35, 30] width 17 height 5
select select "4783"
select select "service"
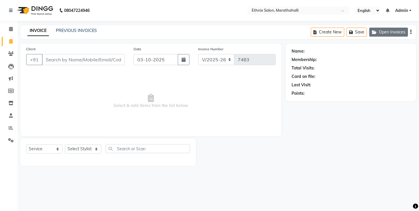
click at [392, 32] on button "Open Invoices" at bounding box center [388, 32] width 39 height 9
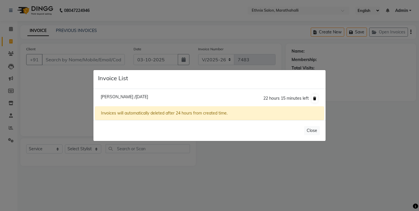
click at [315, 99] on icon at bounding box center [314, 98] width 3 height 3
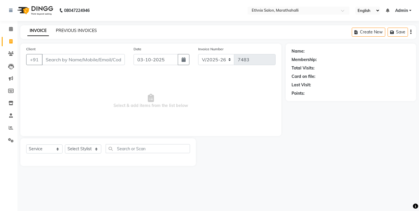
click at [73, 28] on link "PREVIOUS INVOICES" at bounding box center [76, 30] width 41 height 5
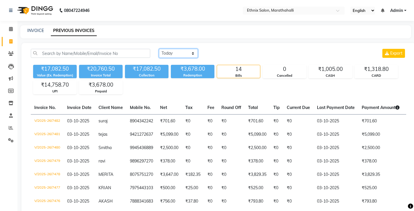
select select "range"
click at [224, 49] on input "03-10-2025" at bounding box center [226, 53] width 41 height 8
select select "10"
select select "2025"
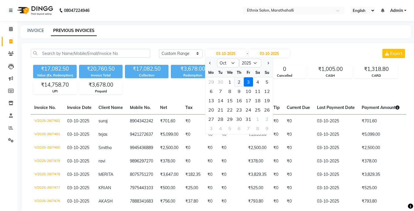
click at [235, 77] on div "2" at bounding box center [239, 81] width 9 height 9
type input "02-10-2025"
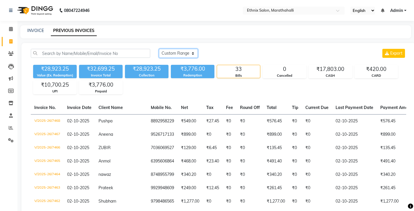
select select "range"
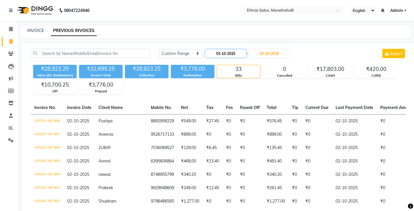
click at [220, 49] on input "03-10-2025" at bounding box center [226, 53] width 41 height 8
select select "10"
select select "2025"
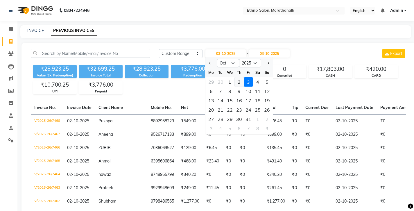
click at [235, 77] on div "2" at bounding box center [239, 81] width 9 height 9
type input "02-10-2025"
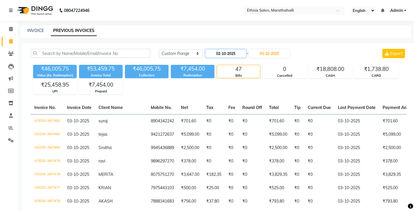
click at [218, 50] on input "02-10-2025" at bounding box center [226, 53] width 41 height 8
select select "10"
select select "2025"
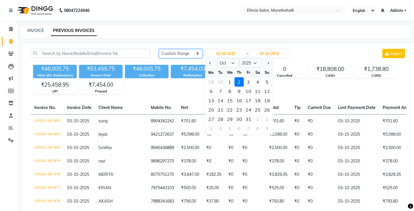
select select "[DATE]"
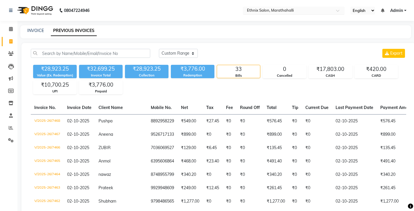
click at [246, 10] on input "text" at bounding box center [288, 11] width 84 height 6
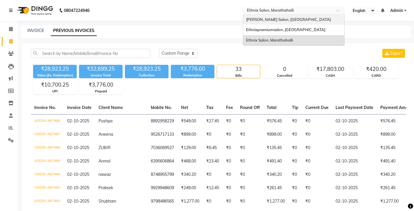
click at [246, 20] on span "[PERSON_NAME] Salon, [GEOGRAPHIC_DATA]" at bounding box center [288, 19] width 85 height 5
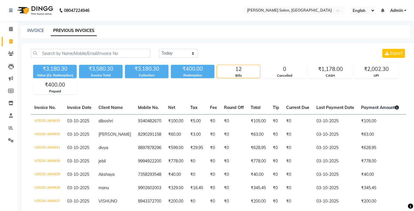
select select "[DATE]"
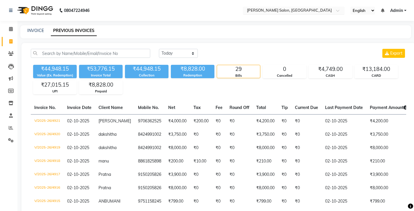
click at [246, 10] on input "text" at bounding box center [288, 11] width 84 height 6
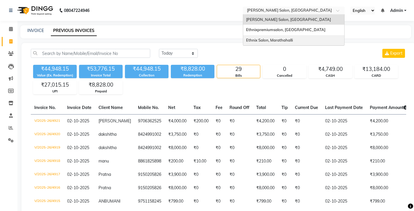
click at [246, 38] on span "Ethnix Salon, Marathahalli" at bounding box center [269, 40] width 47 height 5
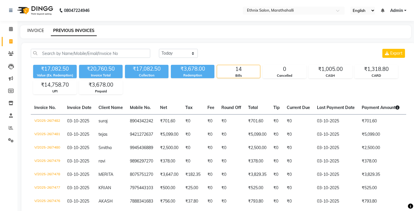
click at [35, 28] on link "INVOICE" at bounding box center [35, 30] width 17 height 5
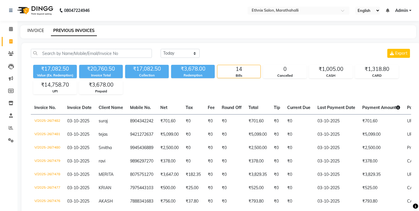
select select "4783"
select select "service"
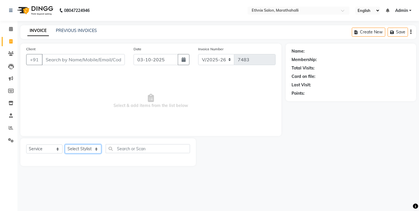
select select "57548"
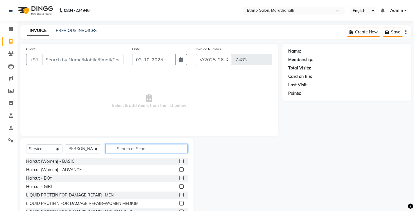
click at [131, 144] on input "text" at bounding box center [147, 148] width 82 height 9
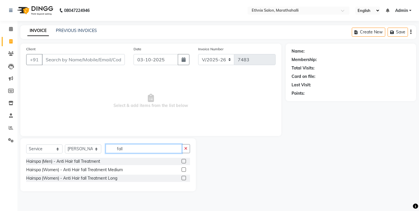
type input "fall"
click at [185, 176] on label at bounding box center [183, 178] width 4 height 4
click at [185, 176] on input "checkbox" at bounding box center [183, 178] width 4 height 4
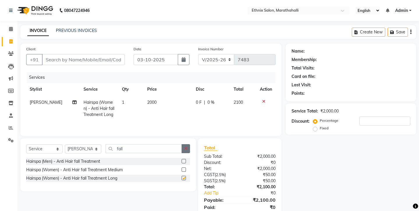
checkbox input "false"
click at [185, 144] on button "button" at bounding box center [185, 148] width 8 height 9
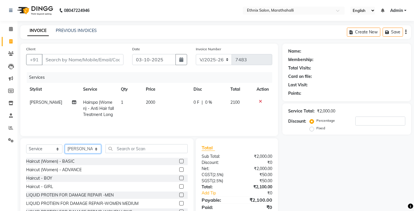
select select "91922"
click at [127, 144] on input "text" at bounding box center [147, 148] width 82 height 9
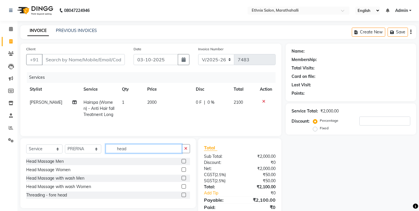
type input "head"
click at [186, 167] on label at bounding box center [183, 169] width 4 height 4
click at [185, 168] on input "checkbox" at bounding box center [183, 170] width 4 height 4
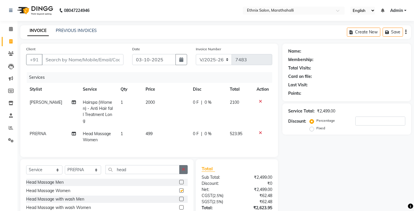
checkbox input "false"
click at [187, 165] on button "button" at bounding box center [183, 169] width 8 height 9
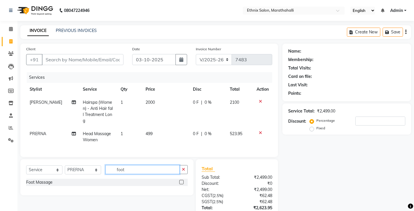
type input "foot"
click at [184, 180] on label at bounding box center [181, 182] width 4 height 4
click at [183, 181] on input "checkbox" at bounding box center [181, 183] width 4 height 4
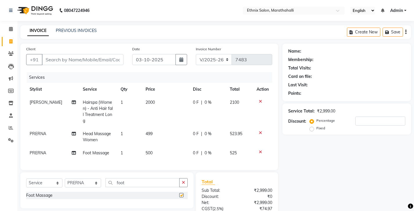
checkbox input "false"
click at [78, 54] on input "Client" at bounding box center [83, 59] width 82 height 11
type input "8"
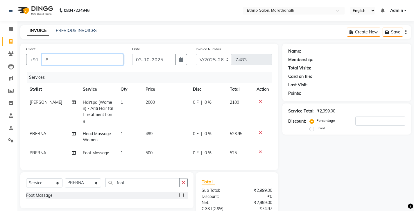
type input "0"
type input "8281001743"
drag, startPoint x: 76, startPoint y: 55, endPoint x: 28, endPoint y: 54, distance: 47.4
click at [28, 54] on div "[PHONE_NUMBER] Add Client" at bounding box center [74, 59] width 97 height 11
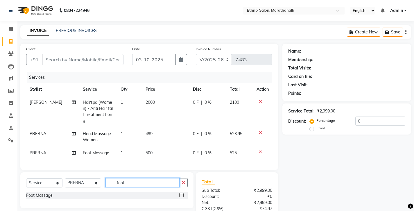
drag, startPoint x: 126, startPoint y: 155, endPoint x: 98, endPoint y: 152, distance: 28.1
click at [98, 178] on div "Select Service Product Membership Package Voucher Prepaid Gift Card Select Styl…" at bounding box center [107, 185] width 162 height 14
type input "ey"
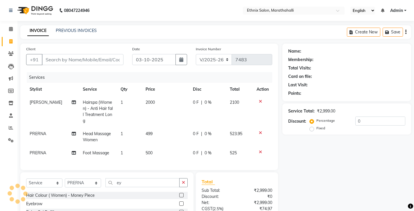
drag, startPoint x: 184, startPoint y: 172, endPoint x: 178, endPoint y: 163, distance: 10.9
click at [184, 201] on label at bounding box center [181, 203] width 4 height 4
click at [183, 202] on input "checkbox" at bounding box center [181, 204] width 4 height 4
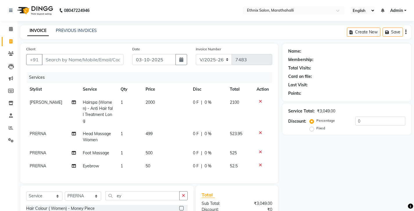
checkbox input "false"
click at [147, 100] on span "2000" at bounding box center [150, 102] width 9 height 5
select select "57548"
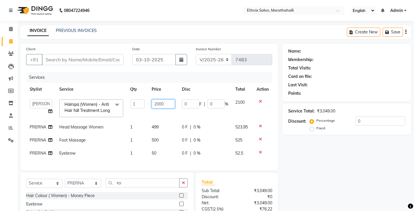
drag, startPoint x: 168, startPoint y: 90, endPoint x: 137, endPoint y: 88, distance: 30.9
click at [137, 96] on tr "Aasif Abhishek Ali Salmani Aman Amoi anju Anushka ARTHI DEEPIKA DOLMO Faem GEET…" at bounding box center [149, 108] width 246 height 25
type input "1800"
click at [80, 56] on input "Client" at bounding box center [83, 59] width 82 height 11
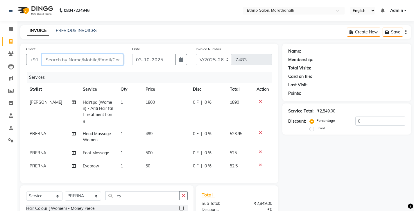
type input "z"
drag, startPoint x: 65, startPoint y: 51, endPoint x: 32, endPoint y: 53, distance: 33.5
click at [32, 54] on div "+91 z" at bounding box center [74, 59] width 97 height 11
type input "8281001743"
click at [116, 57] on span "Add Client" at bounding box center [108, 60] width 23 height 6
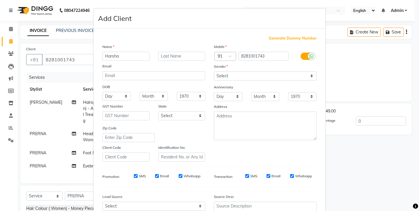
type input "Harsha"
select select "female"
select select
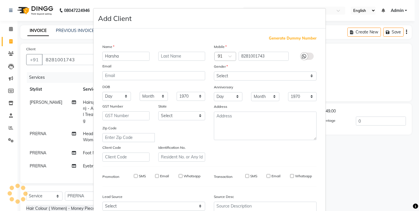
select select
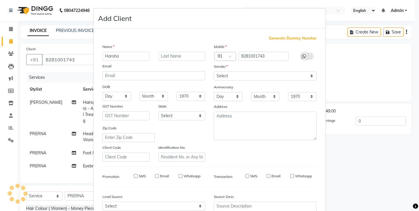
checkbox input "false"
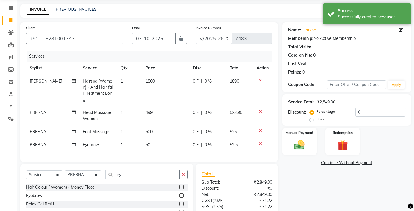
scroll to position [23, 0]
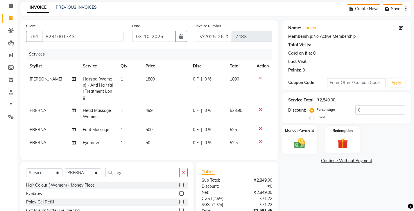
click at [299, 125] on div "Manual Payment" at bounding box center [300, 139] width 36 height 29
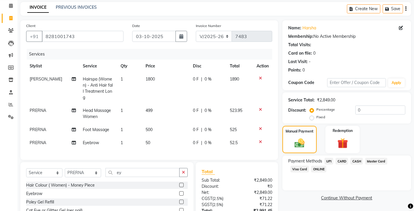
click at [325, 158] on span "UPI" at bounding box center [329, 161] width 9 height 7
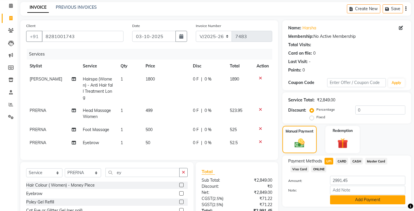
click at [342, 195] on button "Add Payment" at bounding box center [367, 199] width 75 height 9
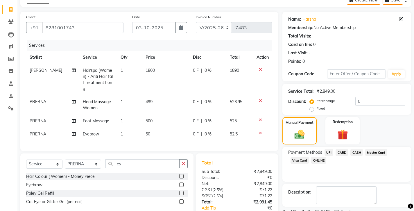
scroll to position [33, 0]
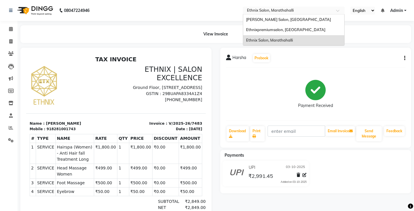
click at [246, 10] on input "text" at bounding box center [288, 11] width 84 height 6
click at [246, 19] on span "[PERSON_NAME] Salon, [GEOGRAPHIC_DATA]" at bounding box center [288, 19] width 85 height 5
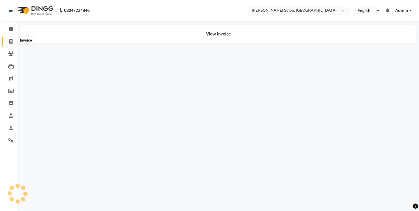
click at [12, 39] on icon at bounding box center [10, 41] width 3 height 4
select select "service"
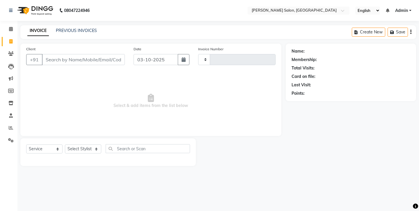
type input "4934"
select select "4781"
click at [76, 29] on link "PREVIOUS INVOICES" at bounding box center [76, 30] width 41 height 5
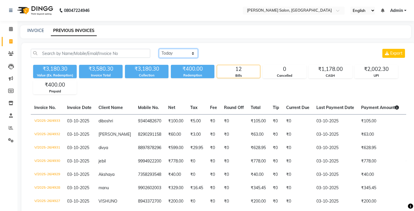
select select "range"
click at [220, 49] on input "03-10-2025" at bounding box center [226, 53] width 41 height 8
select select "10"
select select "2025"
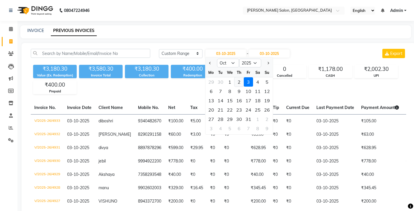
click at [235, 77] on div "2" at bounding box center [239, 81] width 9 height 9
type input "02-10-2025"
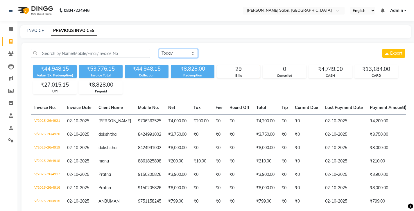
select select "range"
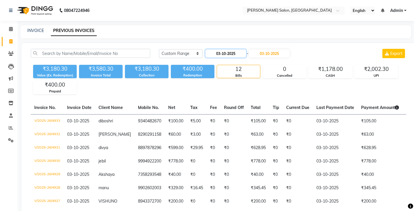
click at [222, 49] on input "03-10-2025" at bounding box center [226, 53] width 41 height 8
select select "10"
select select "2025"
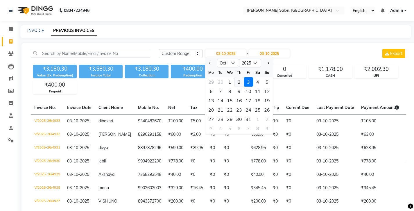
click at [235, 77] on div "2" at bounding box center [239, 81] width 9 height 9
type input "02-10-2025"
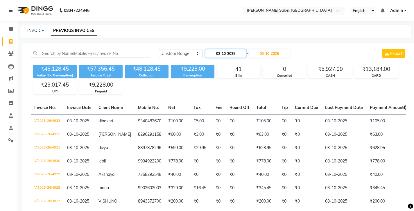
click at [220, 49] on input "02-10-2025" at bounding box center [226, 53] width 41 height 8
select select "10"
select select "2025"
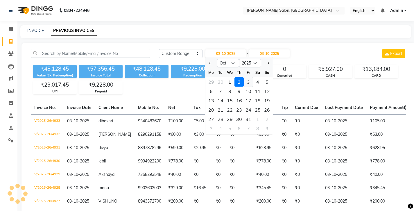
click at [244, 77] on div "3" at bounding box center [248, 81] width 9 height 9
type input "03-10-2025"
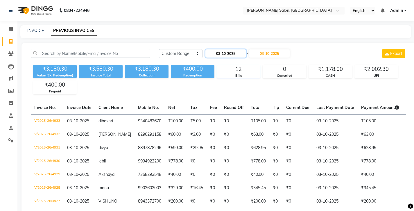
click at [224, 49] on input "03-10-2025" at bounding box center [226, 53] width 41 height 8
select select "10"
select select "2025"
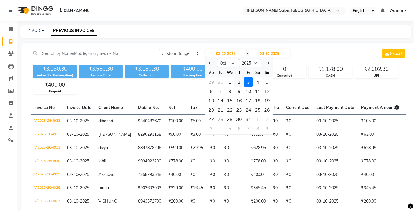
click at [235, 77] on div "2" at bounding box center [239, 81] width 9 height 9
type input "02-10-2025"
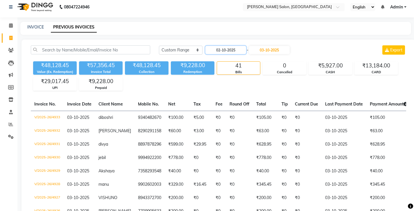
scroll to position [5, 0]
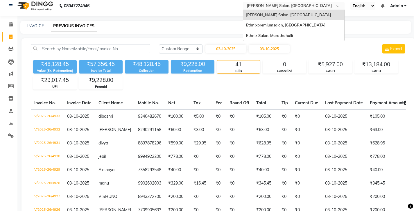
click at [246, 4] on input "text" at bounding box center [288, 6] width 84 height 6
click at [246, 33] on span "Ethnix Salon, Marathahalli" at bounding box center [269, 35] width 47 height 5
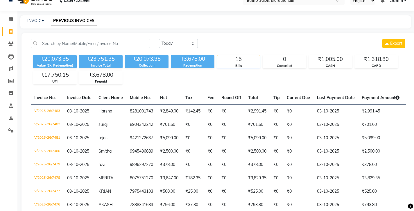
scroll to position [16, 0]
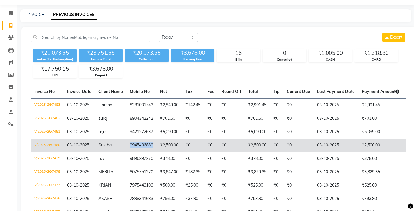
copy td "9945436889"
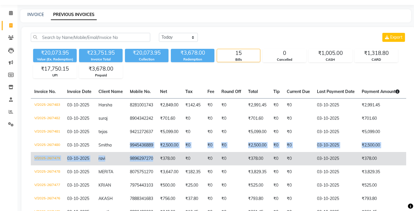
drag, startPoint x: 111, startPoint y: 120, endPoint x: 131, endPoint y: 135, distance: 24.8
click at [131, 135] on tbody "V/2025-26/7483 [DATE] [PERSON_NAME] 8281001743 ₹2,849.00 ₹142.45 ₹0 ₹0 ₹2,991.4…" at bounding box center [268, 198] width 474 height 201
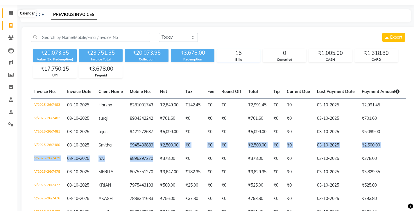
click at [9, 14] on icon at bounding box center [11, 13] width 4 height 4
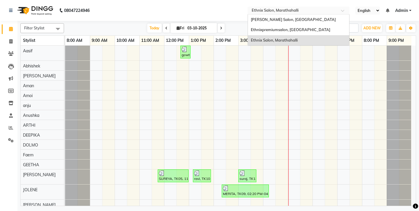
click at [250, 9] on input "text" at bounding box center [292, 11] width 84 height 6
click at [251, 38] on span "Ethnix Salon, Marathahalli" at bounding box center [274, 40] width 47 height 5
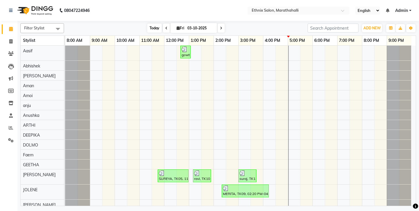
click at [157, 25] on span "Today" at bounding box center [154, 28] width 15 height 9
click at [222, 27] on icon at bounding box center [221, 27] width 2 height 3
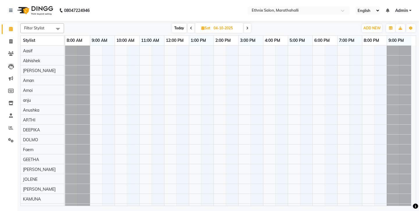
click at [191, 27] on span at bounding box center [191, 28] width 7 height 9
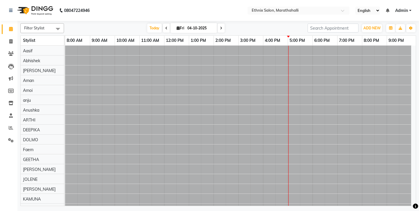
type input "03-10-2025"
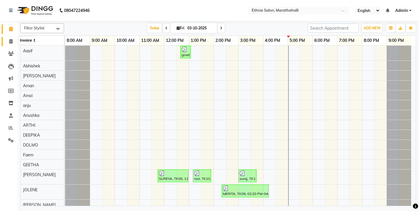
click at [9, 39] on span at bounding box center [11, 41] width 10 height 7
select select "4783"
select select "service"
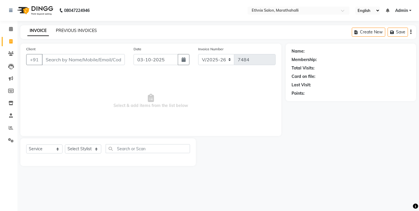
click at [67, 30] on link "PREVIOUS INVOICES" at bounding box center [76, 30] width 41 height 5
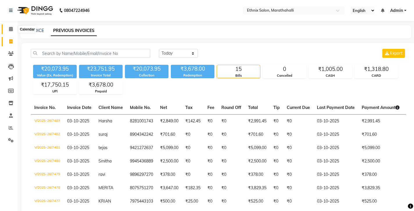
click at [12, 28] on icon at bounding box center [11, 29] width 4 height 4
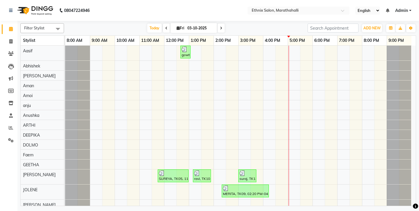
click at [404, 11] on span "Admin" at bounding box center [401, 11] width 13 height 6
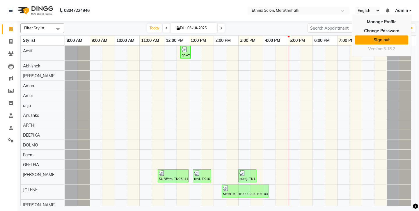
click at [381, 35] on link "Sign out" at bounding box center [381, 39] width 53 height 9
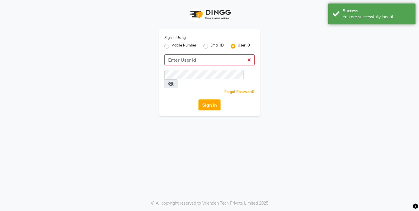
click at [179, 44] on label "Mobile Number" at bounding box center [183, 46] width 25 height 7
click at [175, 44] on input "Mobile Number" at bounding box center [173, 45] width 4 height 4
radio input "true"
radio input "false"
click at [190, 55] on input "Username" at bounding box center [219, 59] width 71 height 11
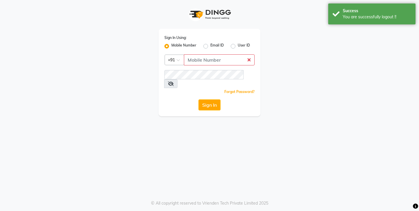
click at [276, 108] on div "Sign In Using: Mobile Number Email ID User ID Country Code × +91 Remember me Fo…" at bounding box center [209, 105] width 419 height 211
click at [174, 81] on icon at bounding box center [171, 83] width 6 height 5
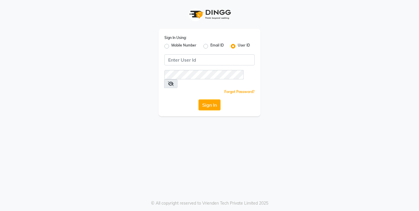
click at [171, 44] on label "Mobile Number" at bounding box center [183, 46] width 25 height 7
click at [171, 44] on input "Mobile Number" at bounding box center [173, 45] width 4 height 4
radio input "true"
radio input "false"
click at [193, 54] on input "Username" at bounding box center [219, 59] width 71 height 11
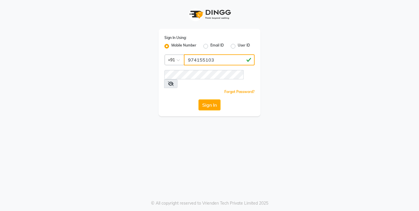
click at [201, 55] on input "974155103" at bounding box center [219, 59] width 71 height 11
type input "9741550103"
click at [213, 99] on button "Sign In" at bounding box center [209, 104] width 22 height 11
